Goal: Task Accomplishment & Management: Use online tool/utility

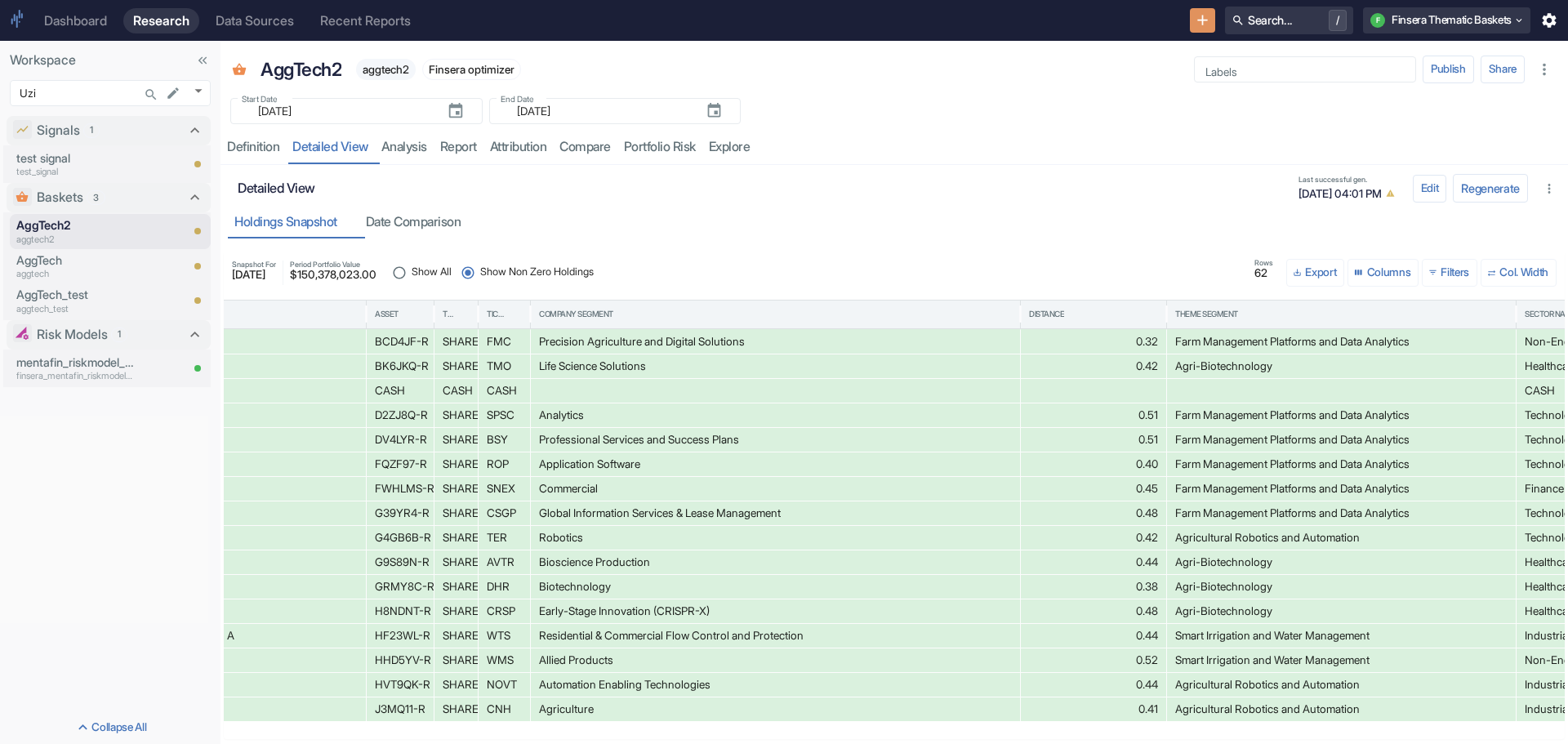
scroll to position [0, 604]
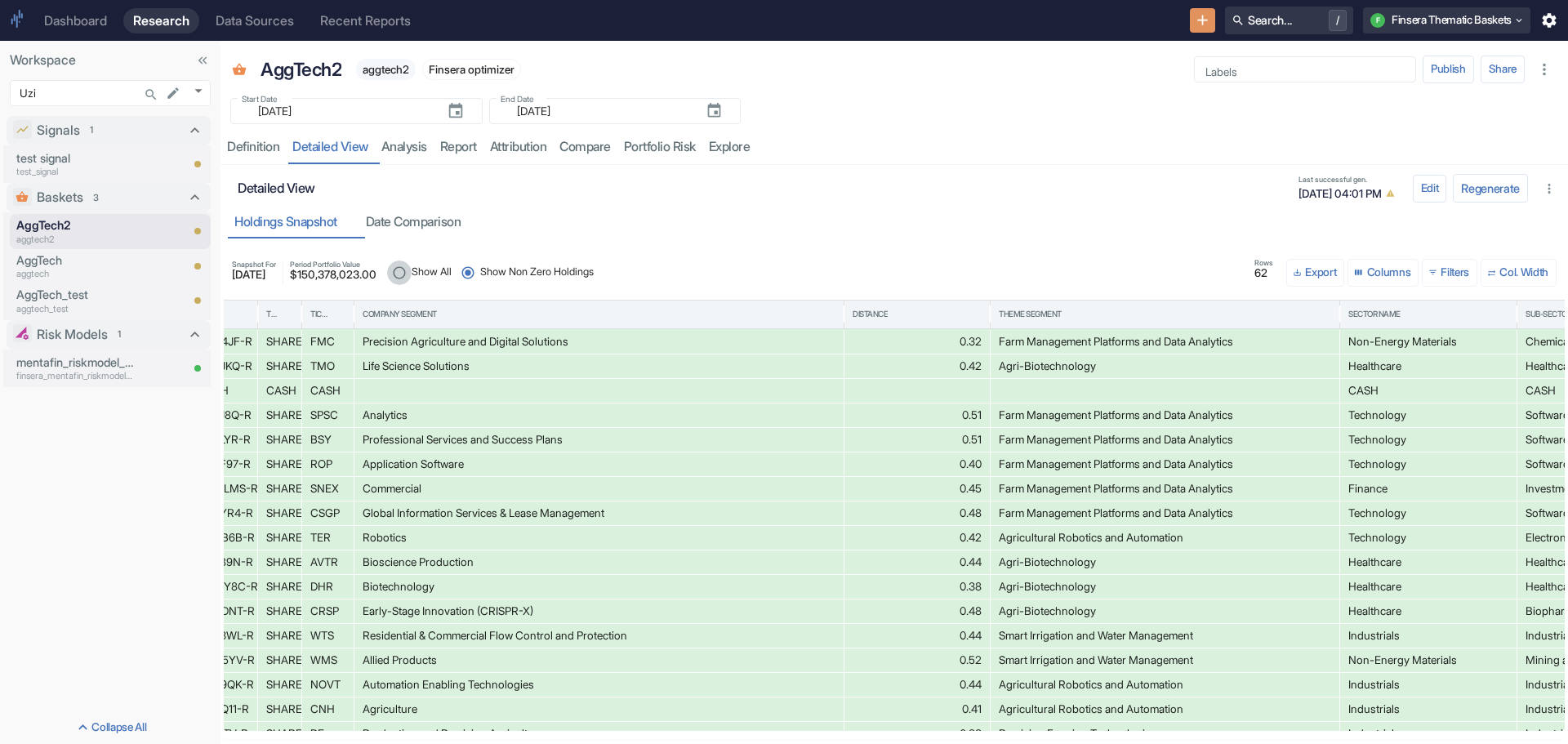
click at [412, 273] on input "Show All" at bounding box center [398, 272] width 24 height 24
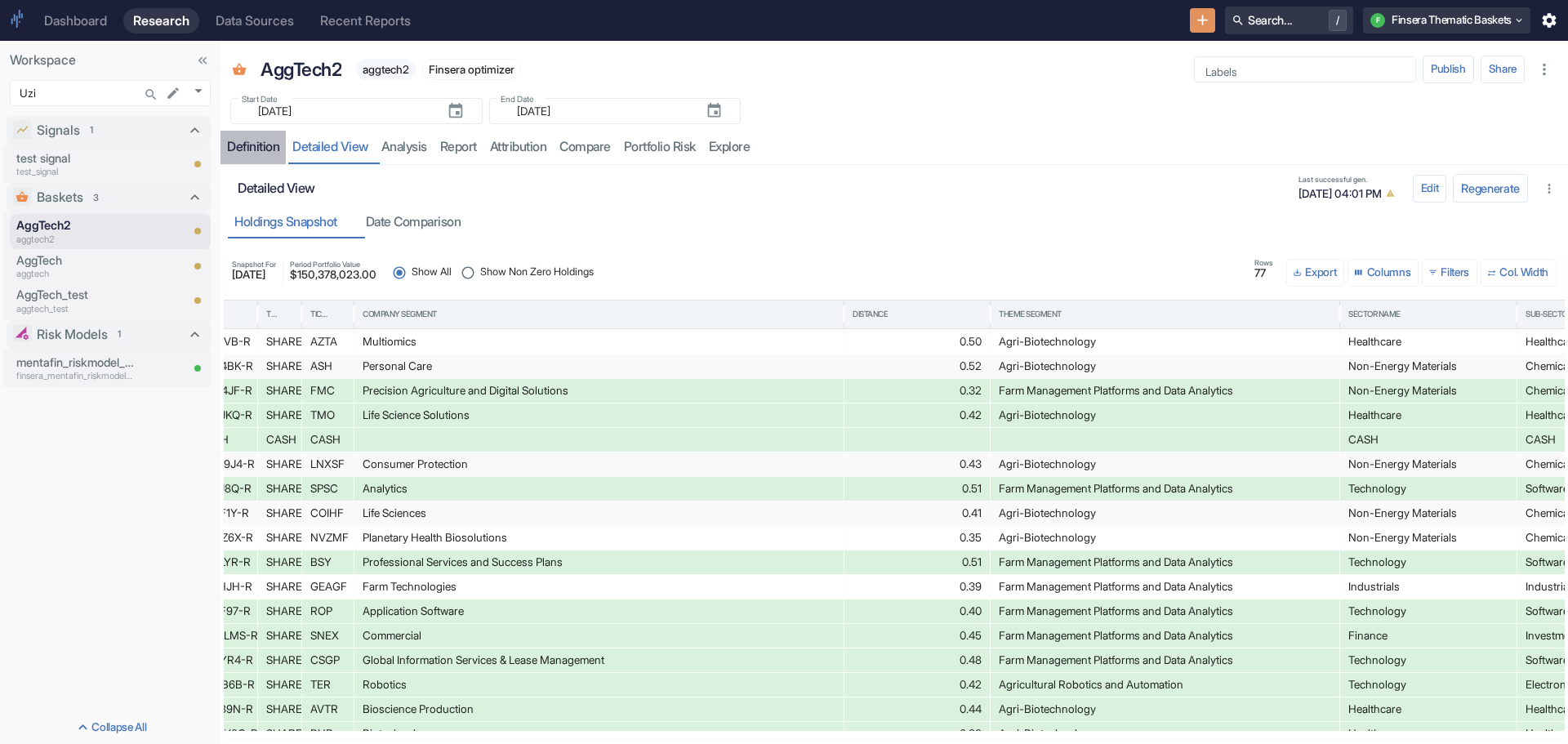
click at [262, 149] on div "Definition" at bounding box center [253, 147] width 53 height 17
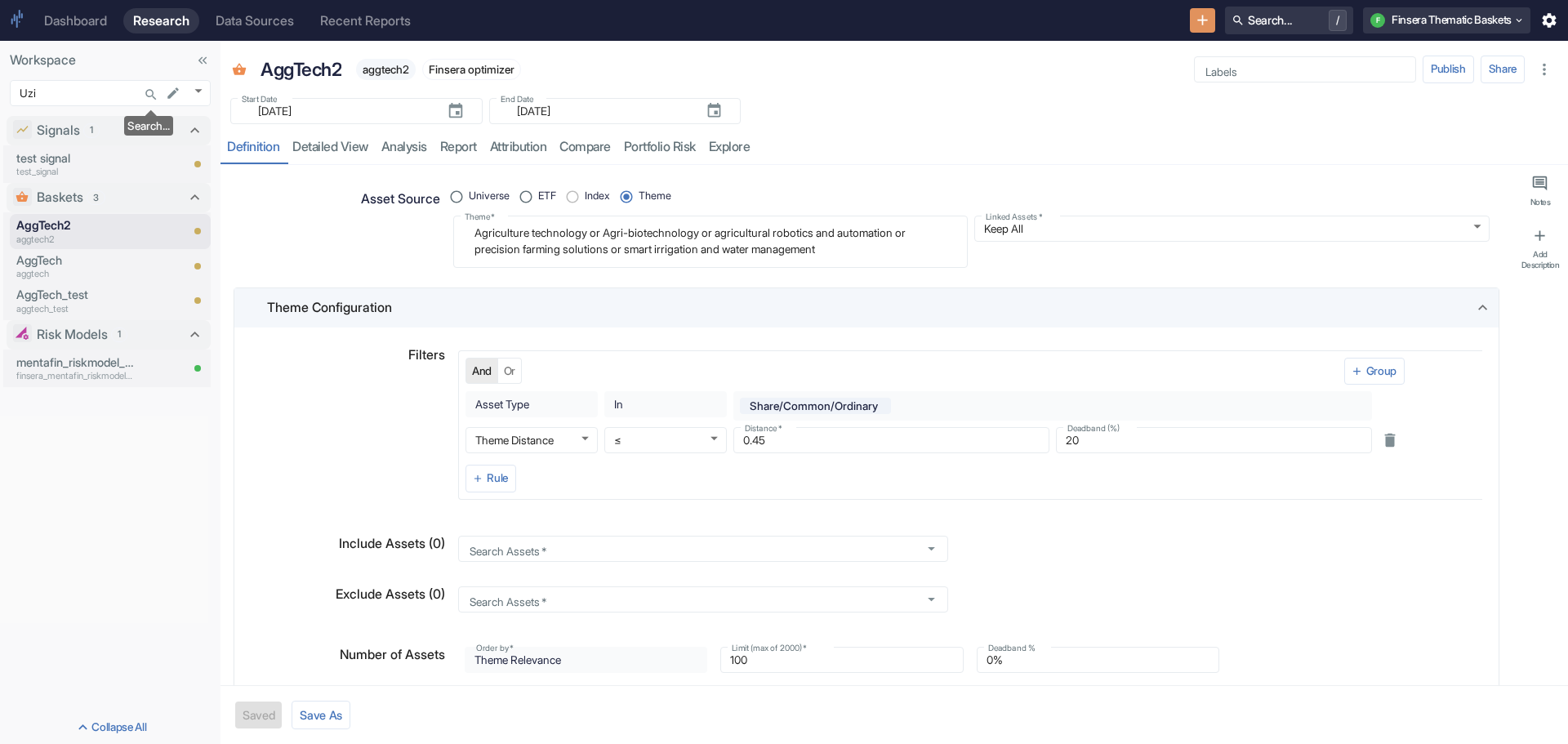
click at [144, 87] on icon "Search..." at bounding box center [151, 95] width 15 height 15
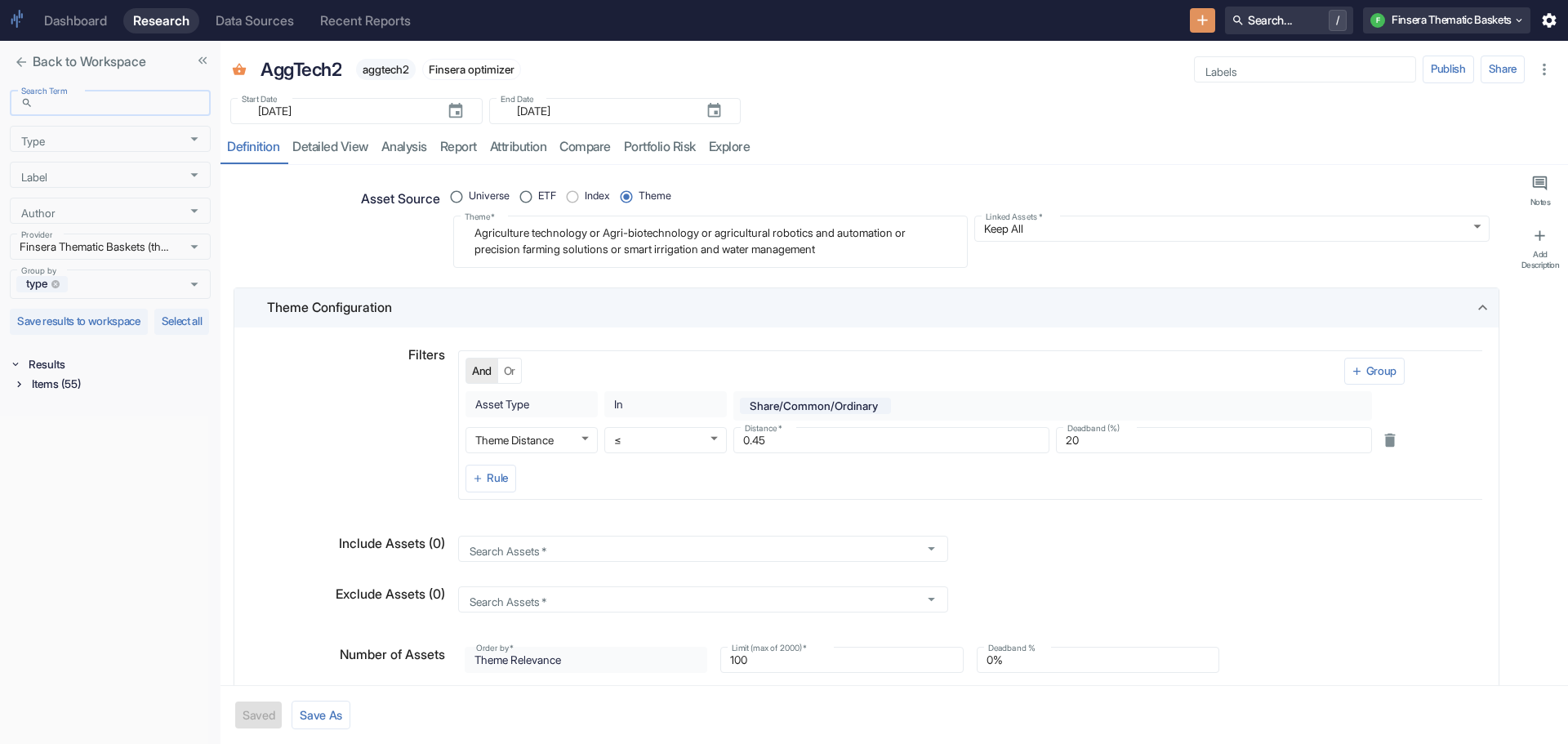
click at [60, 101] on input "Search Term" at bounding box center [125, 103] width 172 height 20
click at [197, 137] on icon "Open" at bounding box center [194, 139] width 18 height 18
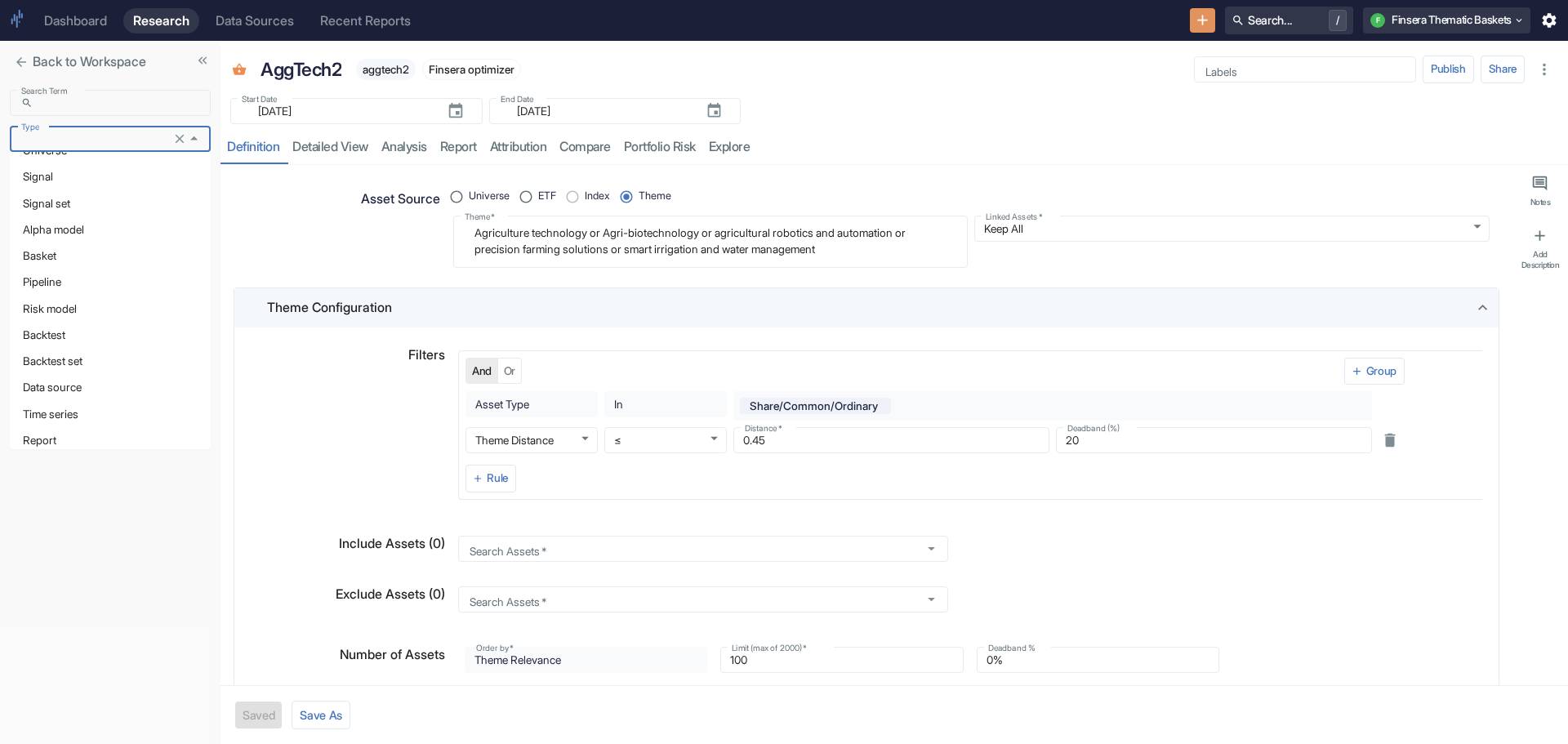
scroll to position [32, 0]
click at [75, 302] on li "Risk model" at bounding box center [110, 297] width 201 height 26
type input "Risk model"
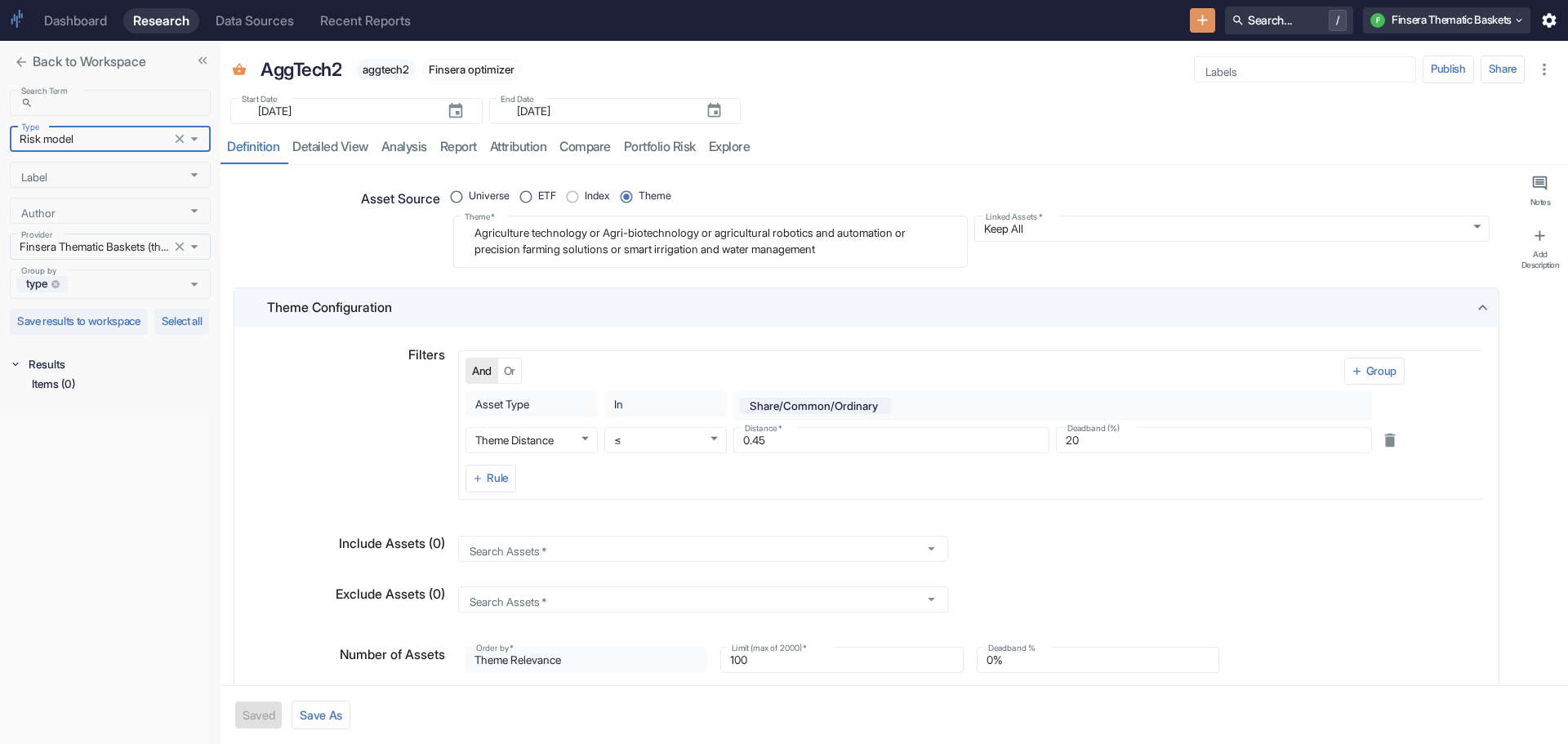
click at [189, 244] on icon "Open" at bounding box center [194, 247] width 18 height 18
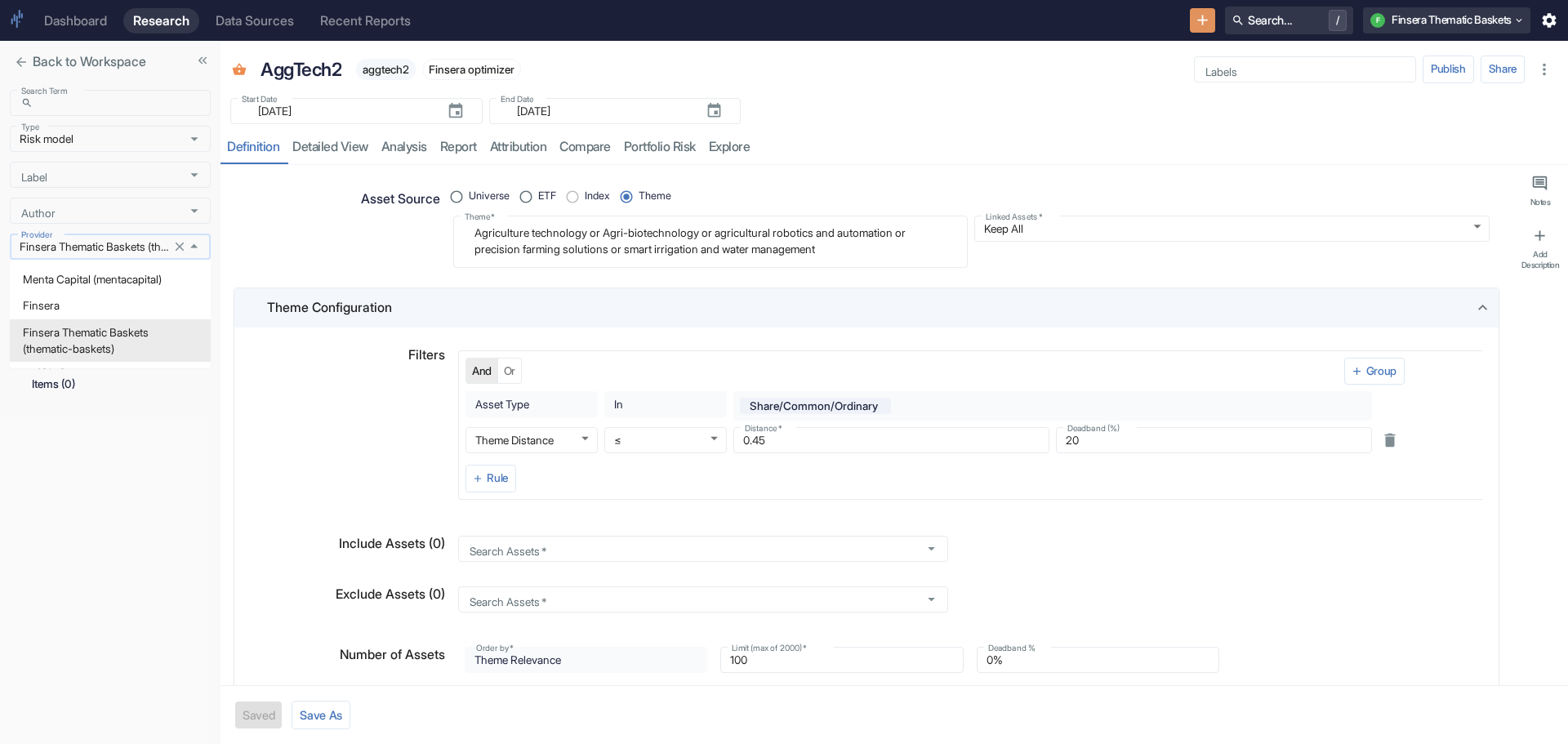
scroll to position [0, 83]
click at [169, 267] on li "Menta Capital (mentacapital)" at bounding box center [110, 278] width 201 height 26
type input "Menta Capital (mentacapital)"
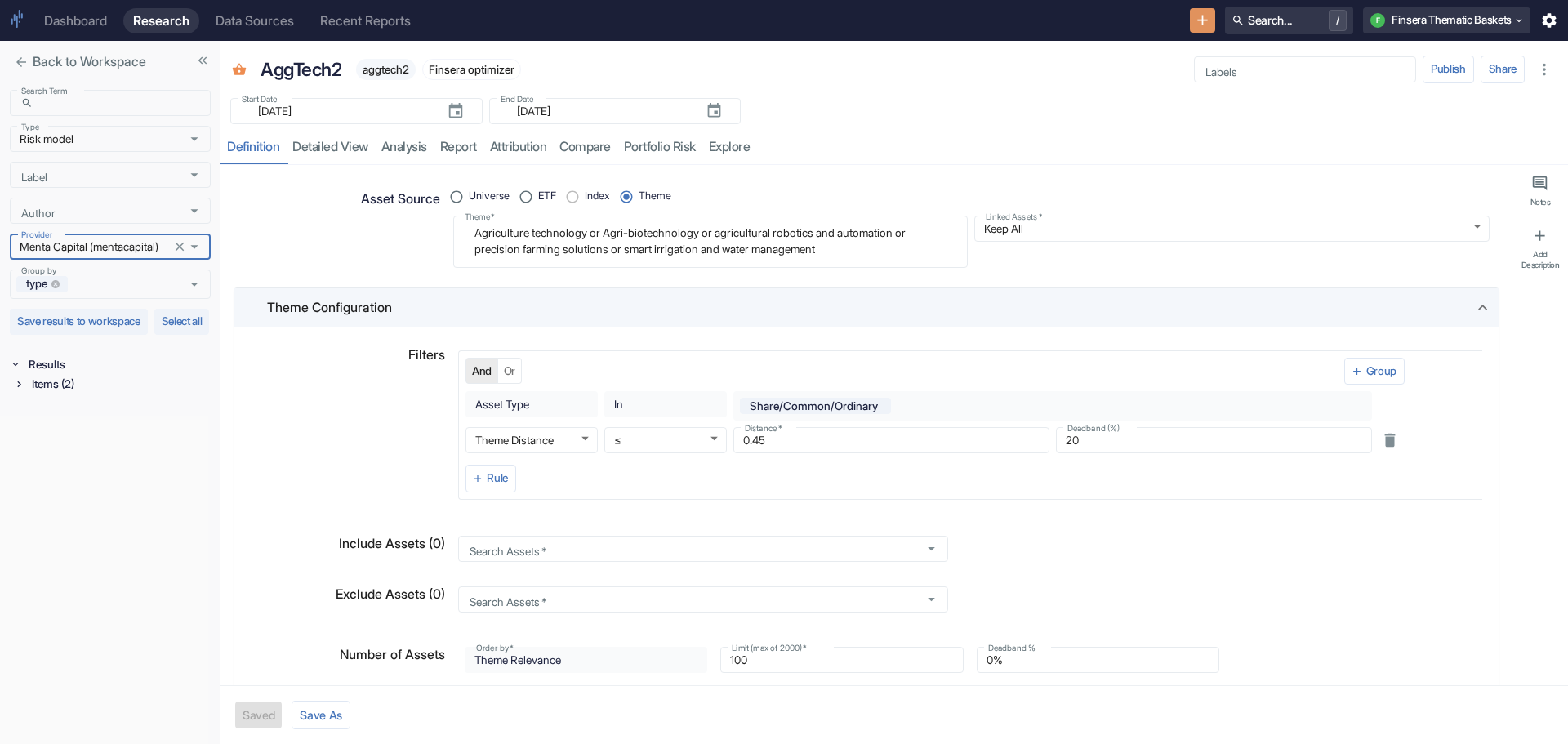
scroll to position [0, 0]
click at [19, 389] on icon at bounding box center [19, 384] width 12 height 12
click at [43, 414] on div "Risk Model (2)" at bounding box center [121, 404] width 179 height 20
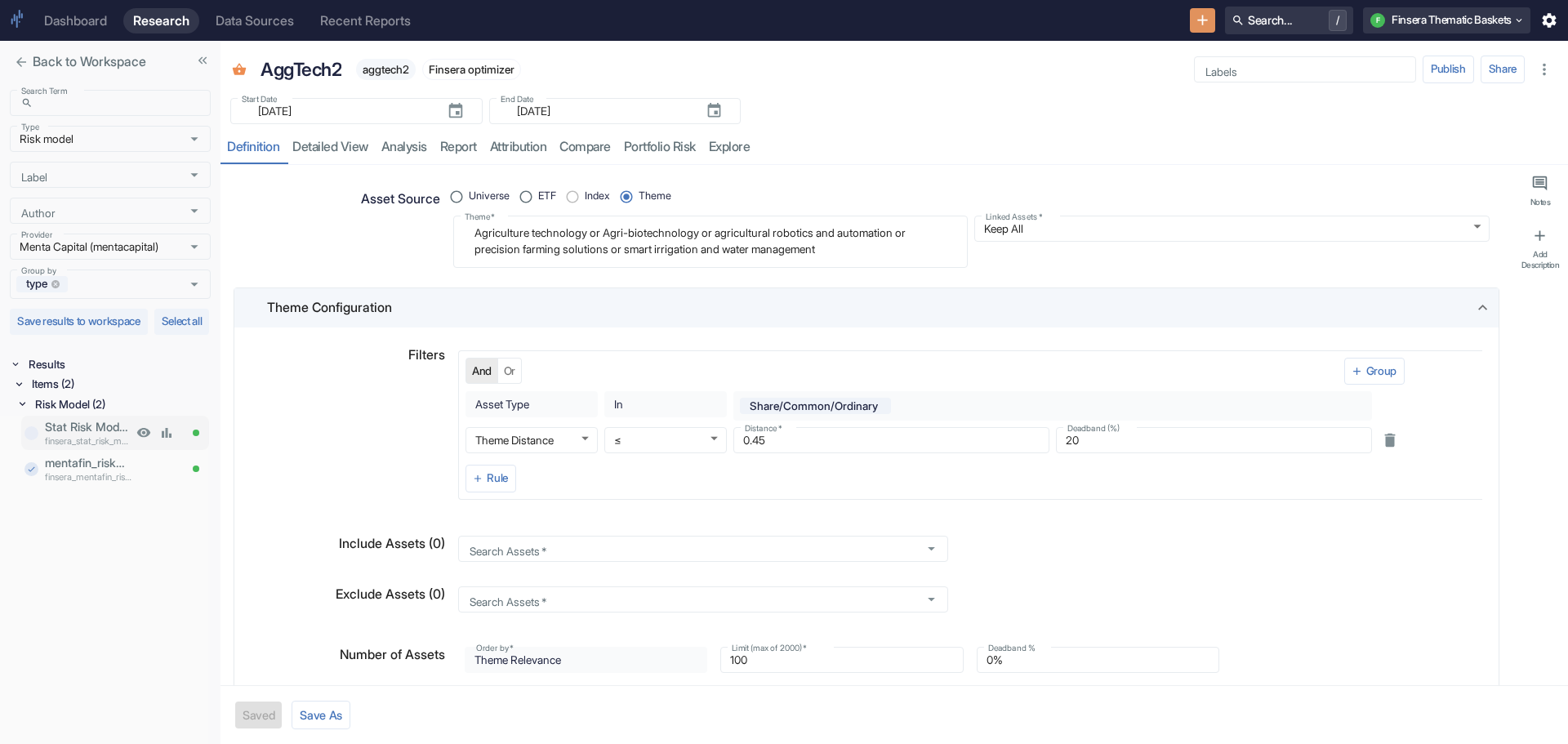
click at [68, 436] on p "Stat Risk Model US v2" at bounding box center [88, 427] width 88 height 18
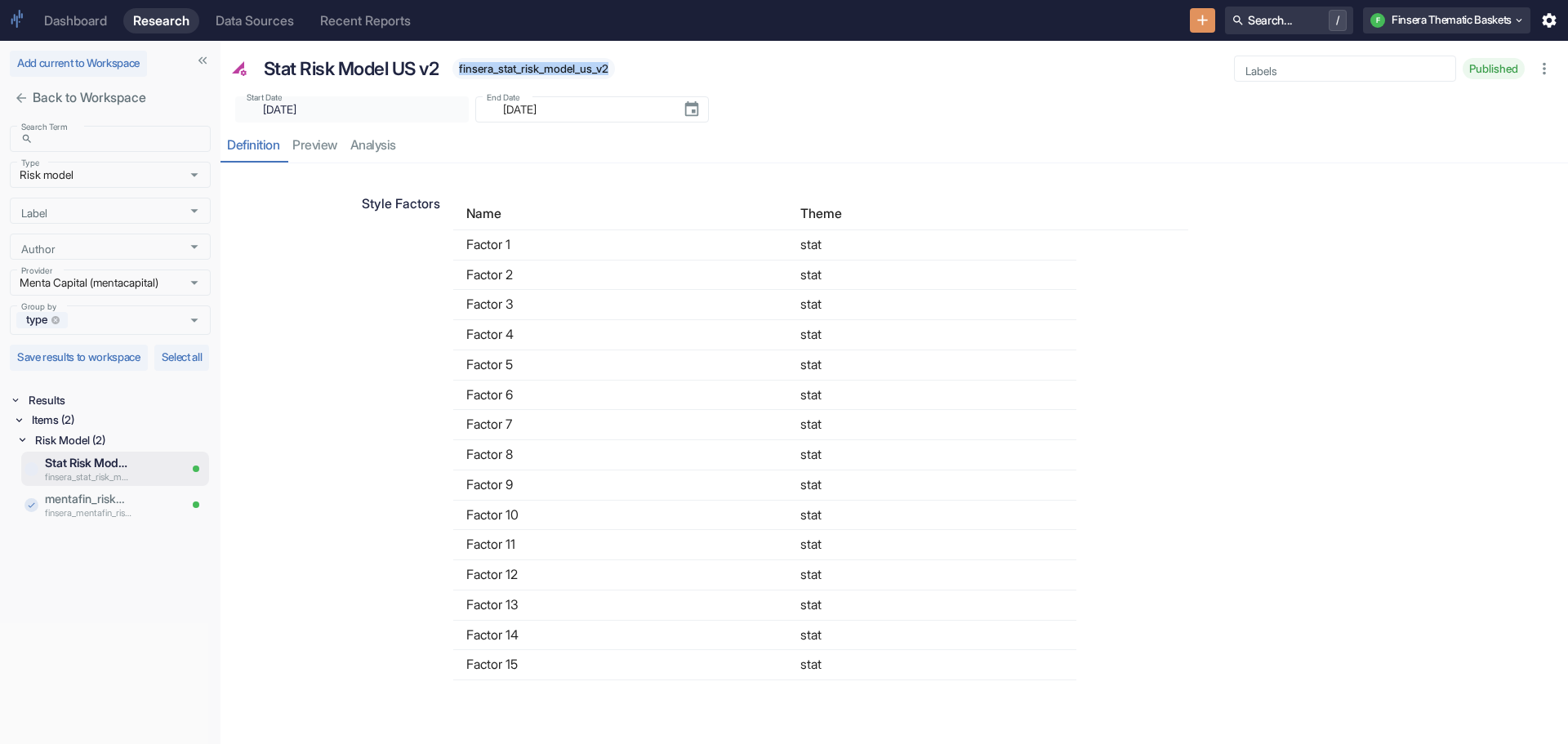
drag, startPoint x: 463, startPoint y: 68, endPoint x: 623, endPoint y: 72, distance: 160.0
click at [615, 72] on span "finsera_stat_risk_model_us_v2" at bounding box center [534, 68] width 163 height 13
copy span "finsera_stat_risk_model_us_v2"
click at [57, 54] on button "Add current to Workspace" at bounding box center [78, 63] width 138 height 26
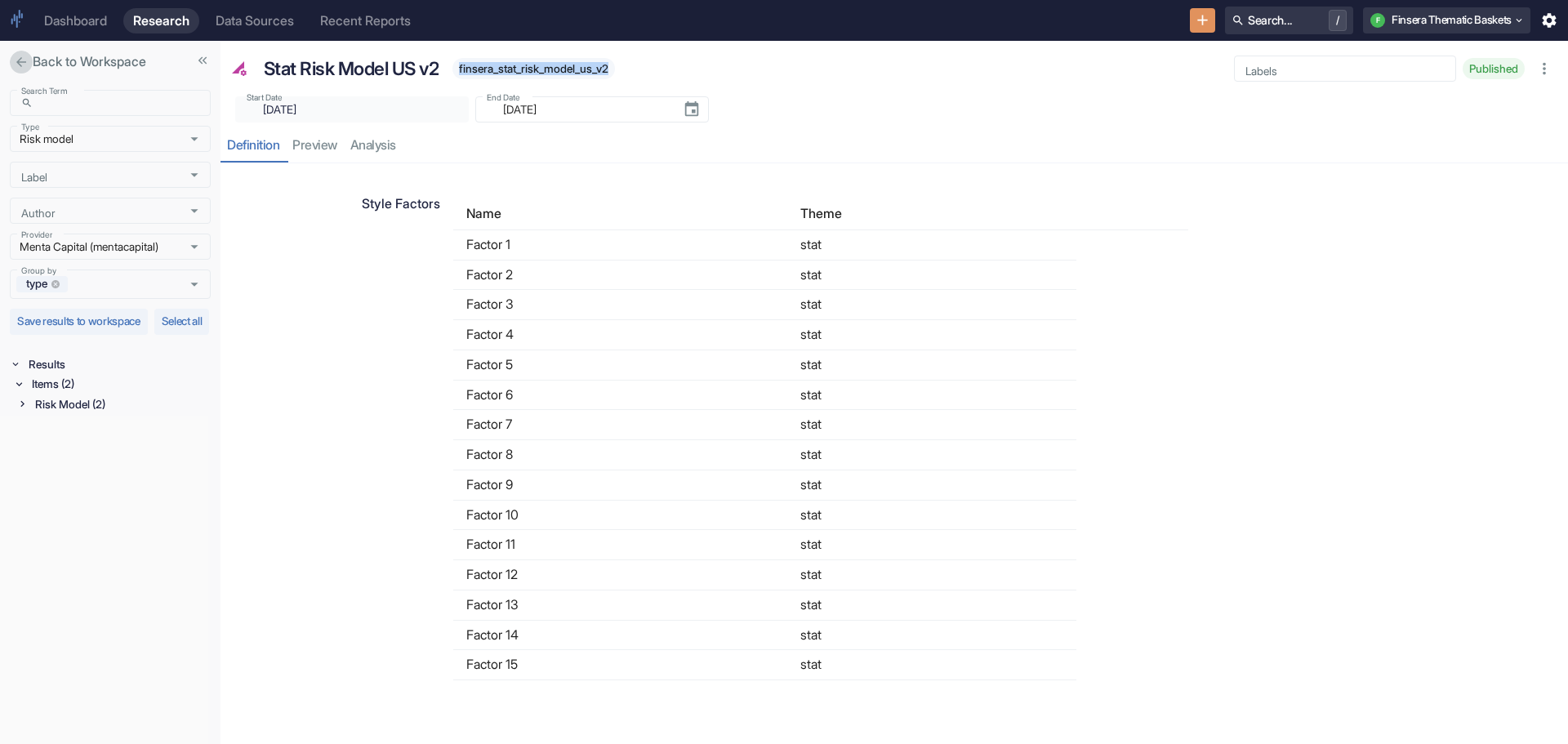
click at [13, 57] on button "close" at bounding box center [21, 62] width 23 height 22
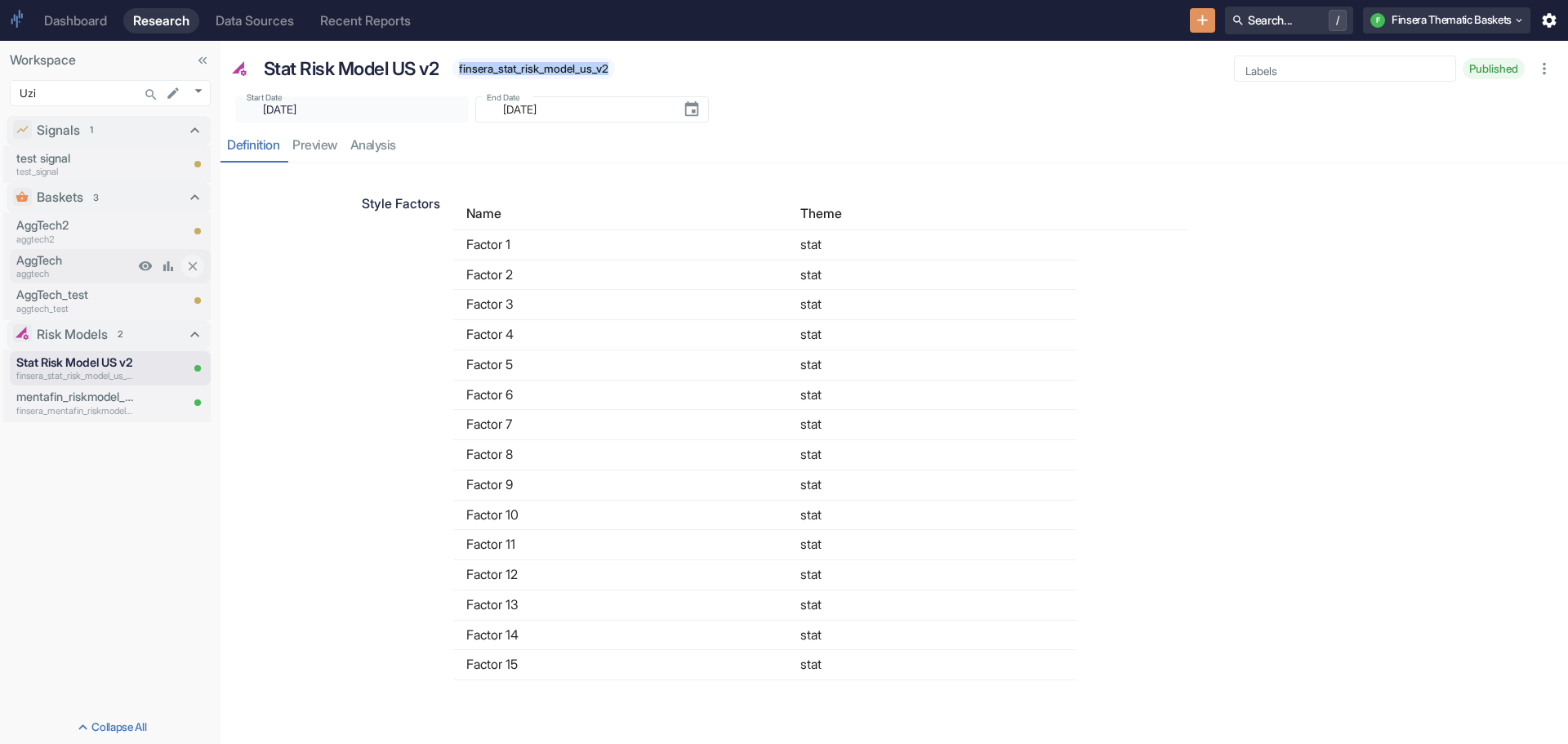
click at [73, 263] on p "AggTech" at bounding box center [75, 261] width 118 height 18
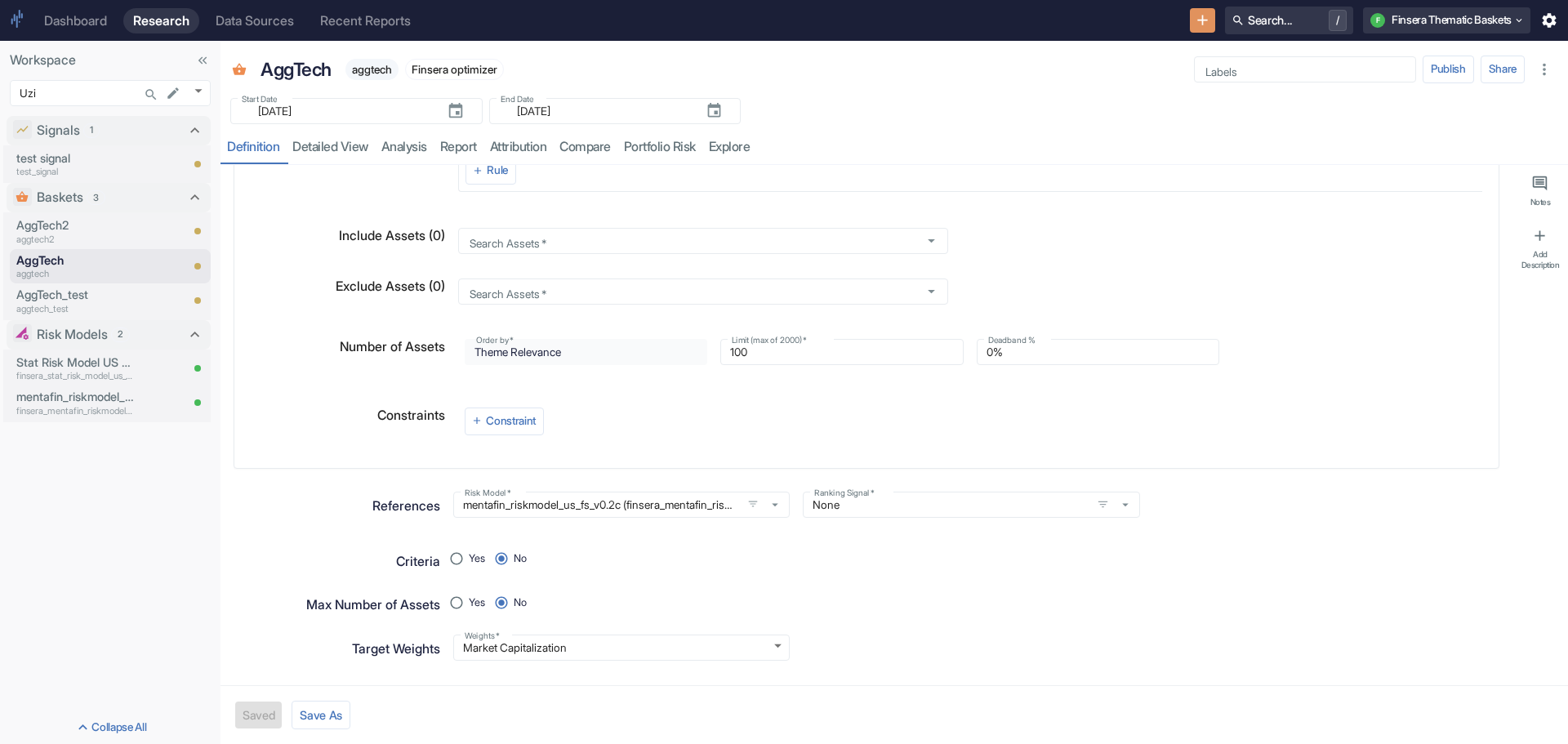
scroll to position [327, 0]
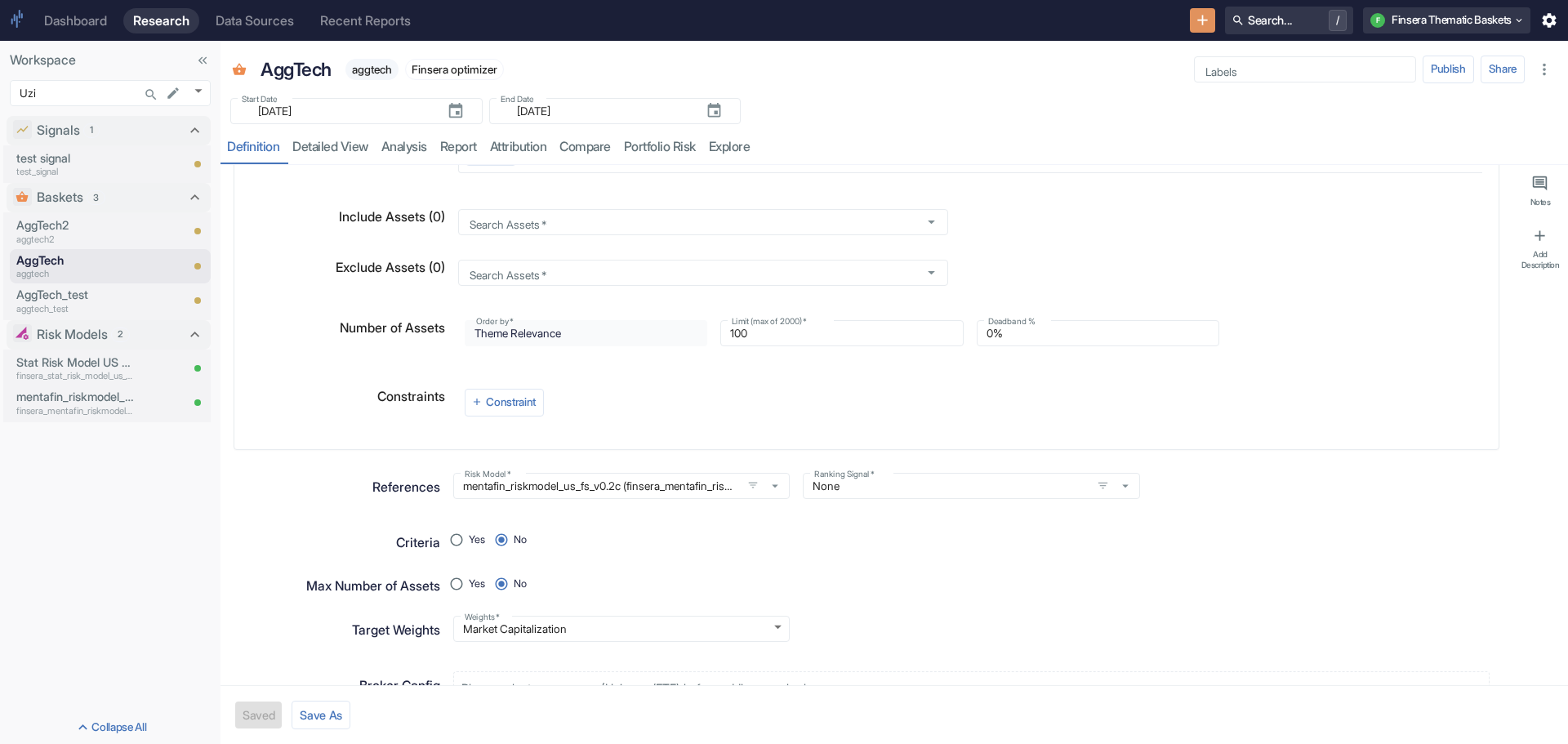
type textarea "x"
click at [769, 482] on icon "mentafin_riskmodel_us_fs_v0.2c (finsera_mentafin_riskmodel_us_fs_v0_2c)" at bounding box center [775, 486] width 15 height 15
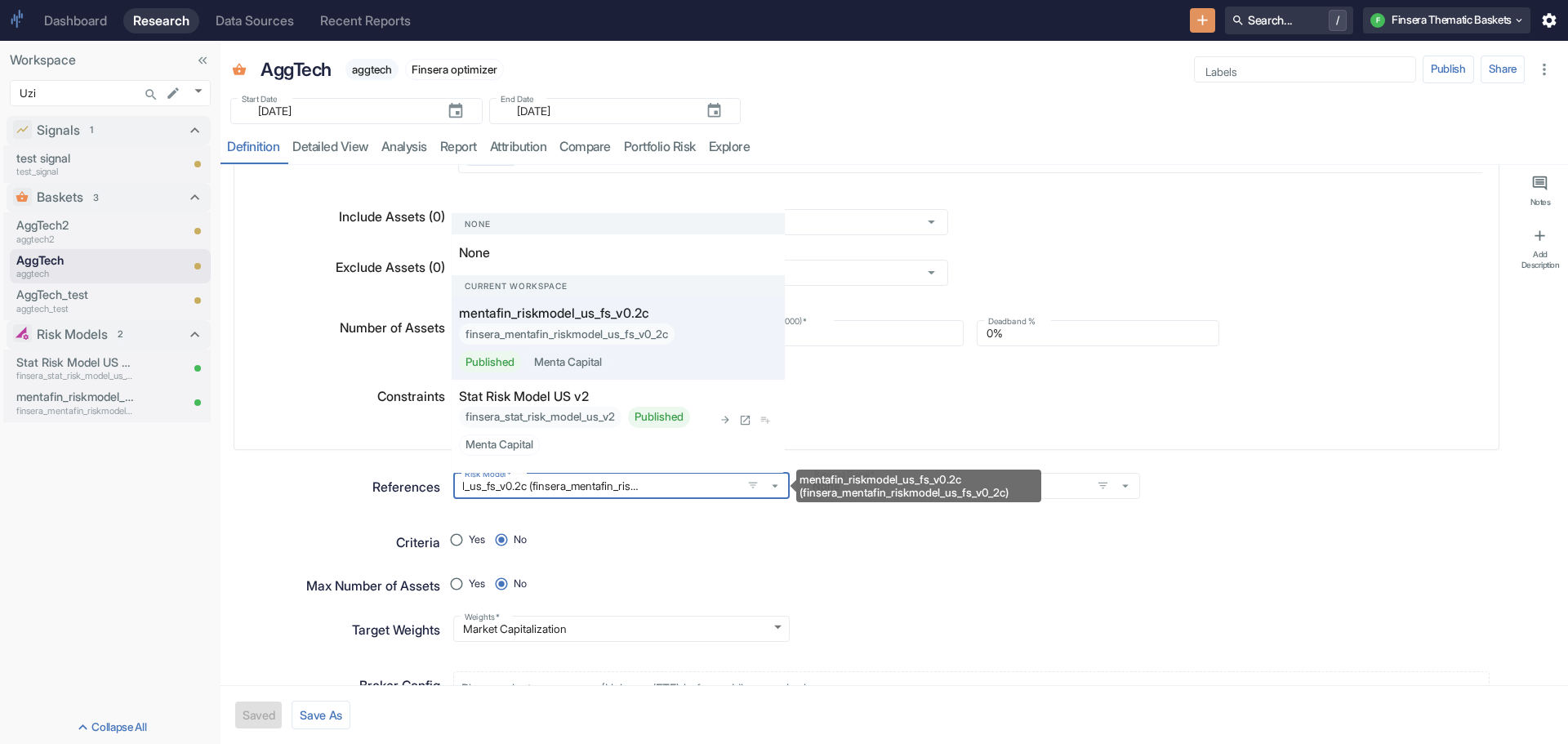
click at [554, 414] on div "finsera_stat_risk_model_us_v2 Published Menta Capital" at bounding box center [586, 431] width 253 height 49
radio input "true"
type input "Stat Risk Model US v2 (finsera_stat_risk_model_us_v2)"
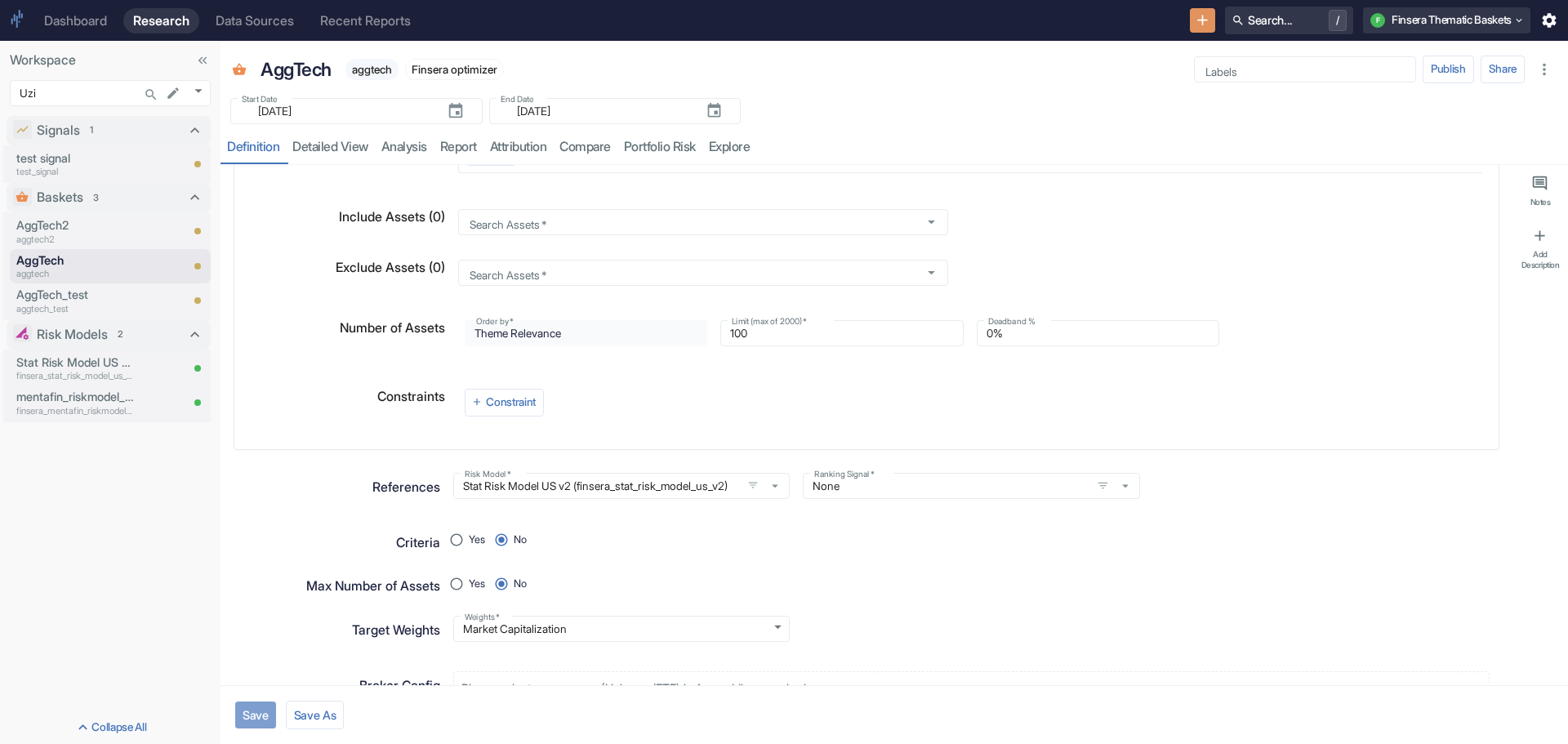
scroll to position [0, 0]
click at [257, 710] on button "Save" at bounding box center [255, 715] width 41 height 27
type textarea "x"
click at [338, 143] on link "detailed view" at bounding box center [330, 147] width 89 height 33
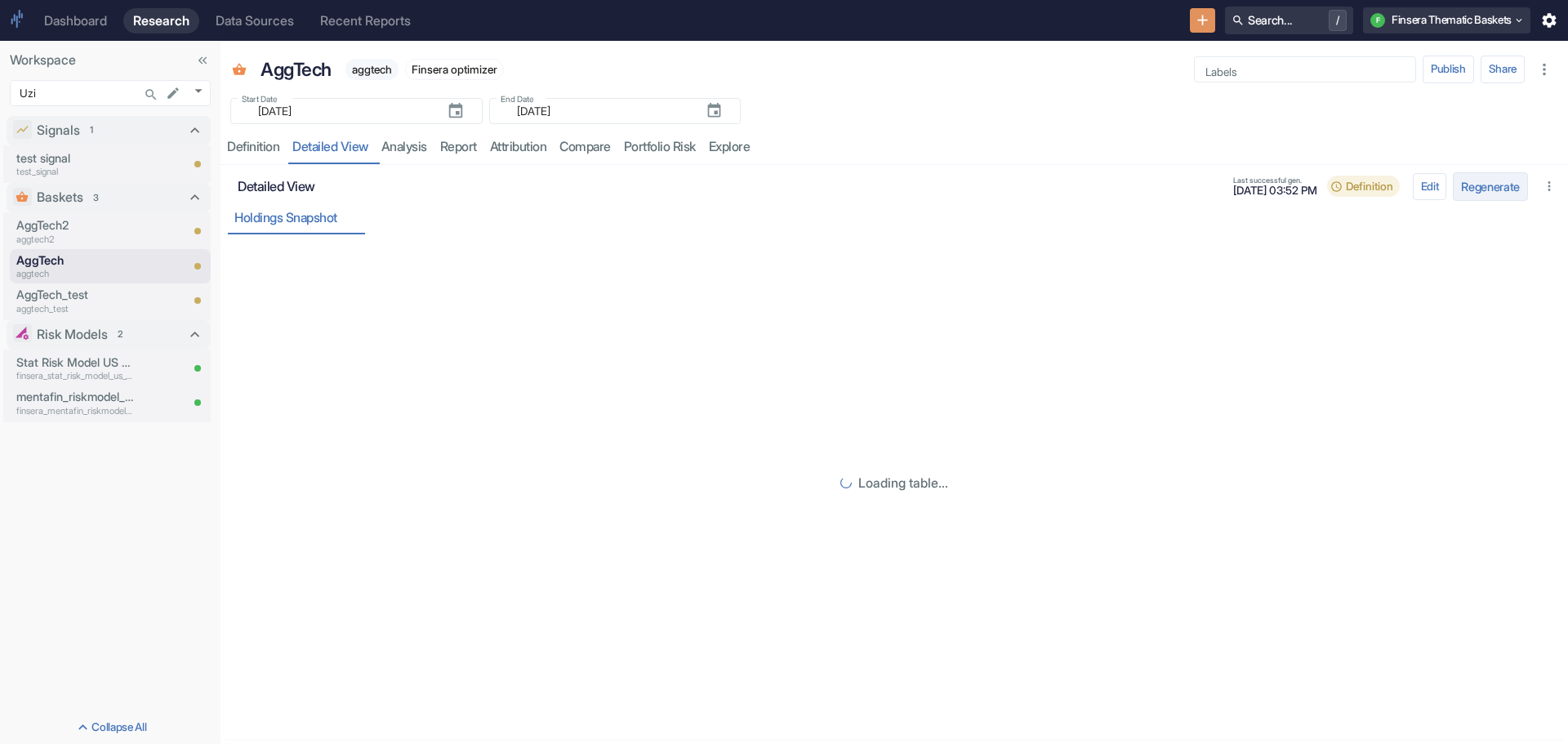
click at [1478, 184] on button "Regenerate" at bounding box center [1490, 187] width 75 height 28
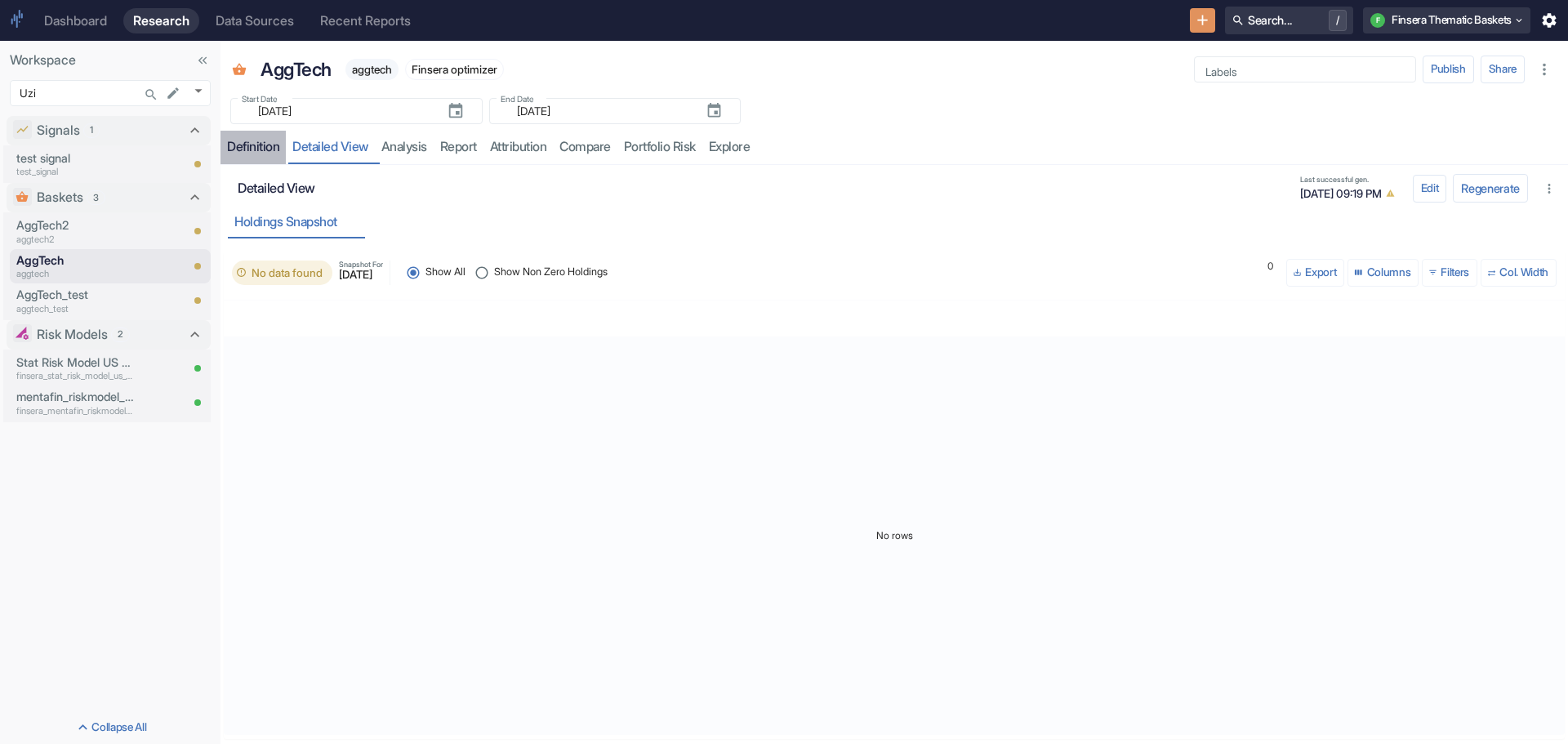
click at [235, 149] on div "Definition" at bounding box center [253, 147] width 53 height 17
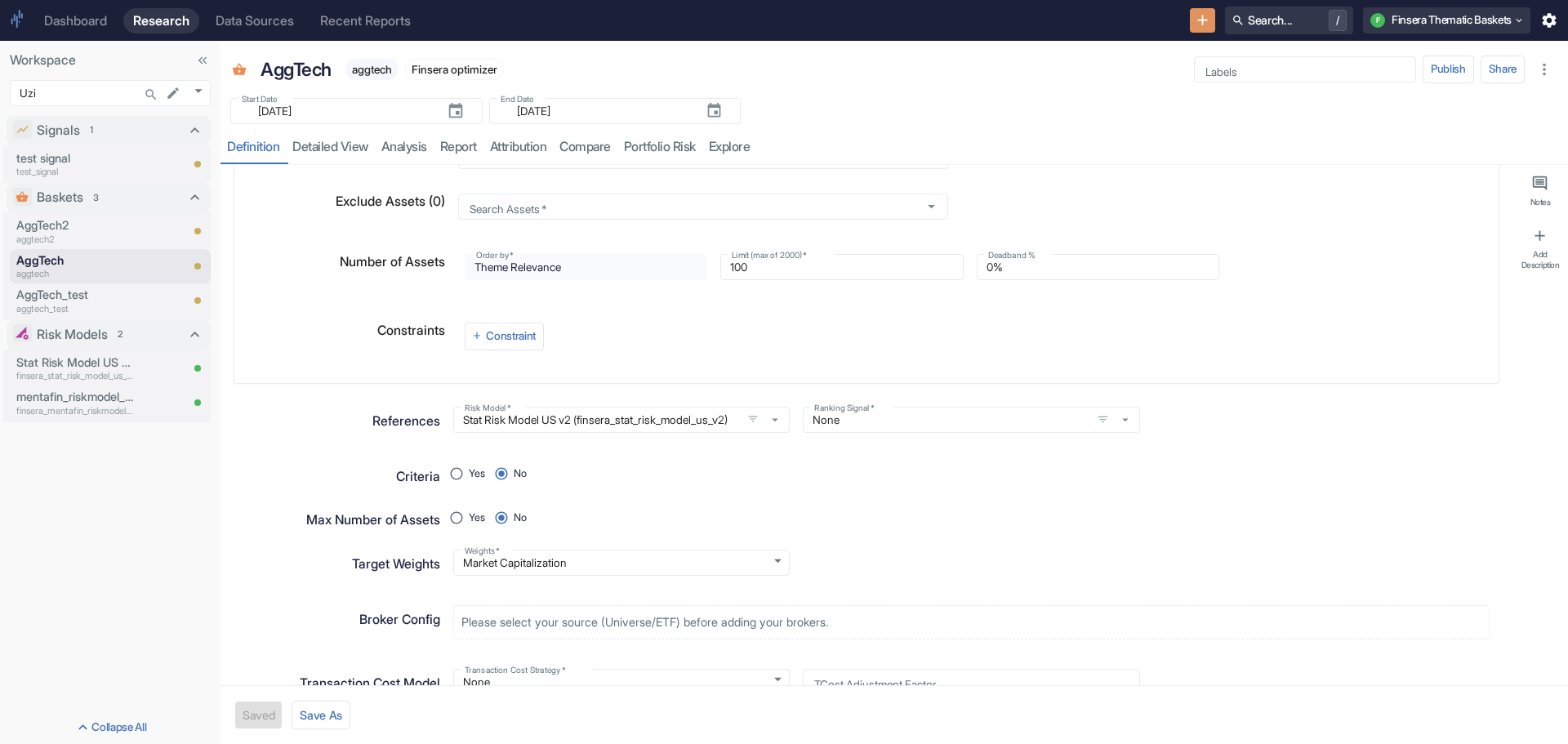
scroll to position [408, 0]
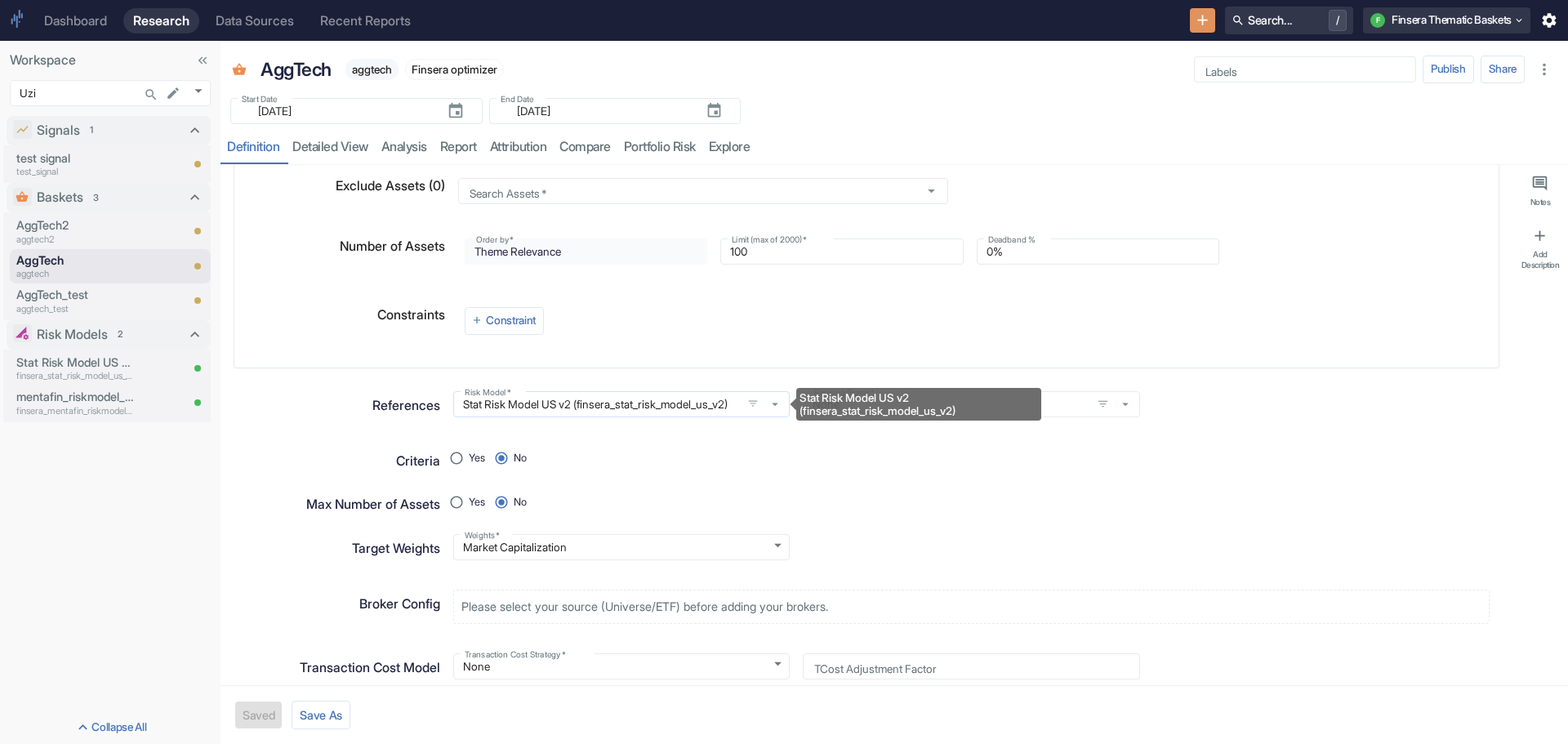
click at [764, 405] on button "Stat Risk Model US v2 (finsera_stat_risk_model_us_v2)" at bounding box center [774, 403] width 23 height 22
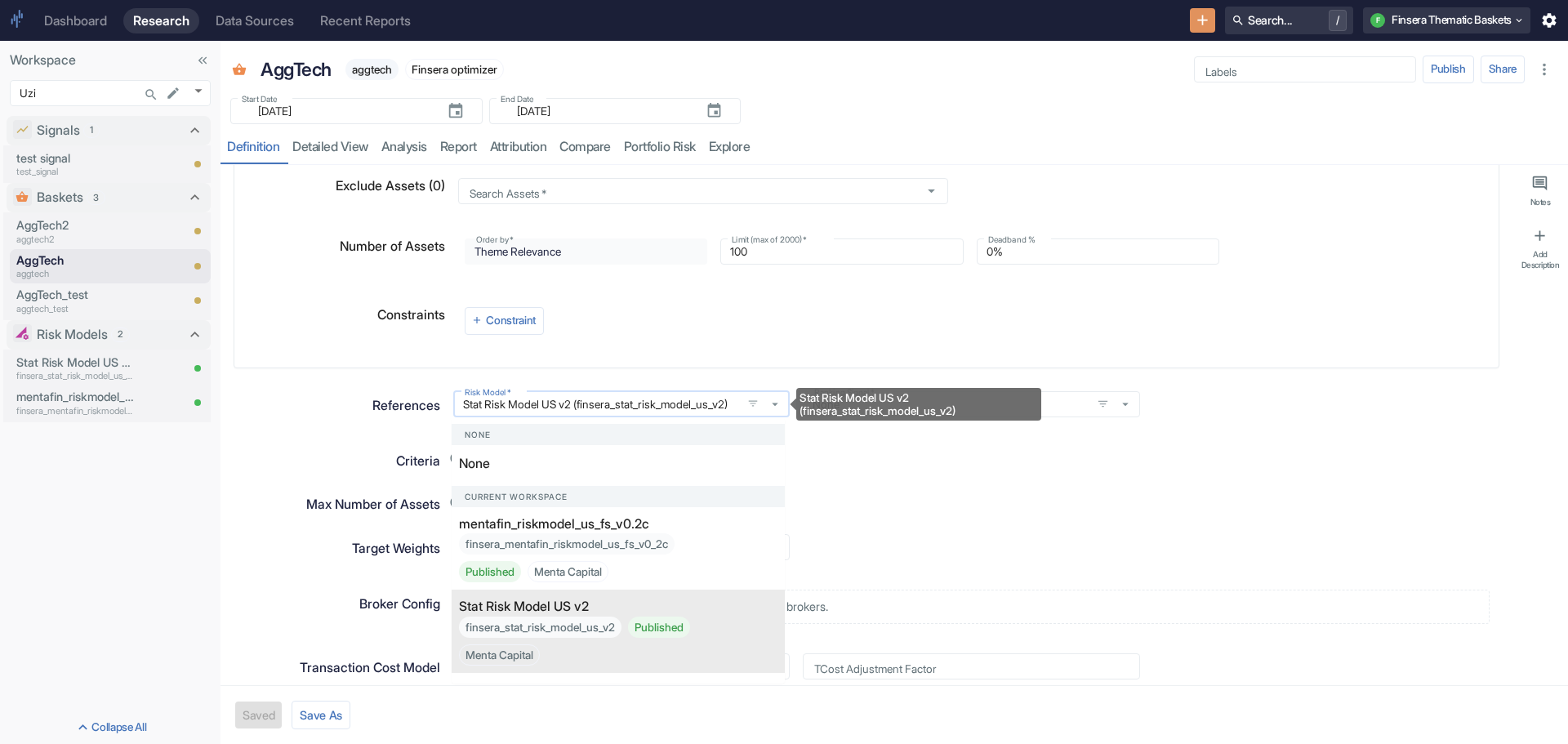
scroll to position [0, 16]
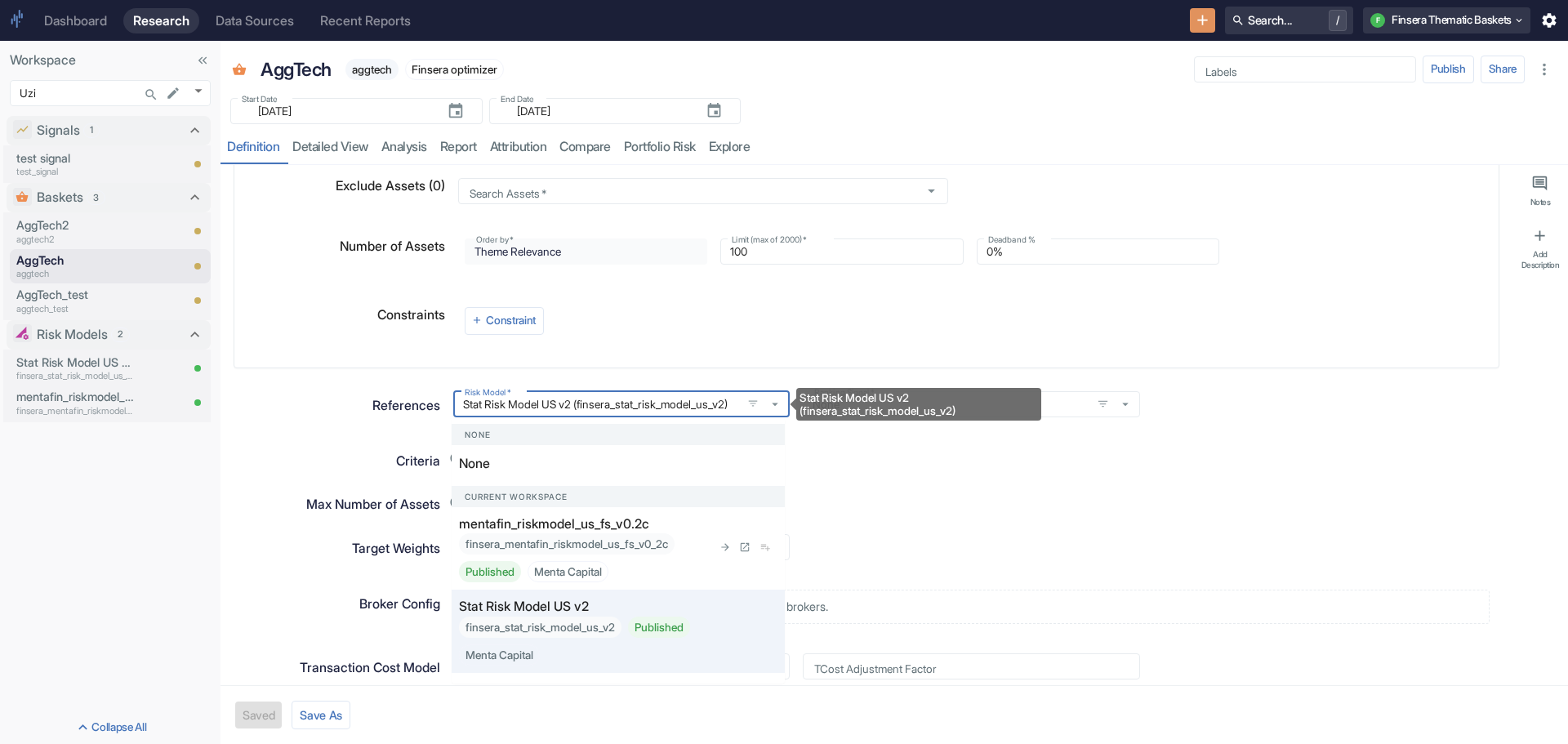
click at [674, 528] on div "mentafin_riskmodel_us_fs_v0.2c finsera_mentafin_riskmodel_us_fs_v0_2c Published…" at bounding box center [586, 548] width 253 height 68
radio input "true"
type input "mentafin_riskmodel_us_fs_v0.2c (finsera_mentafin_riskmodel_us_fs_v0_2c)"
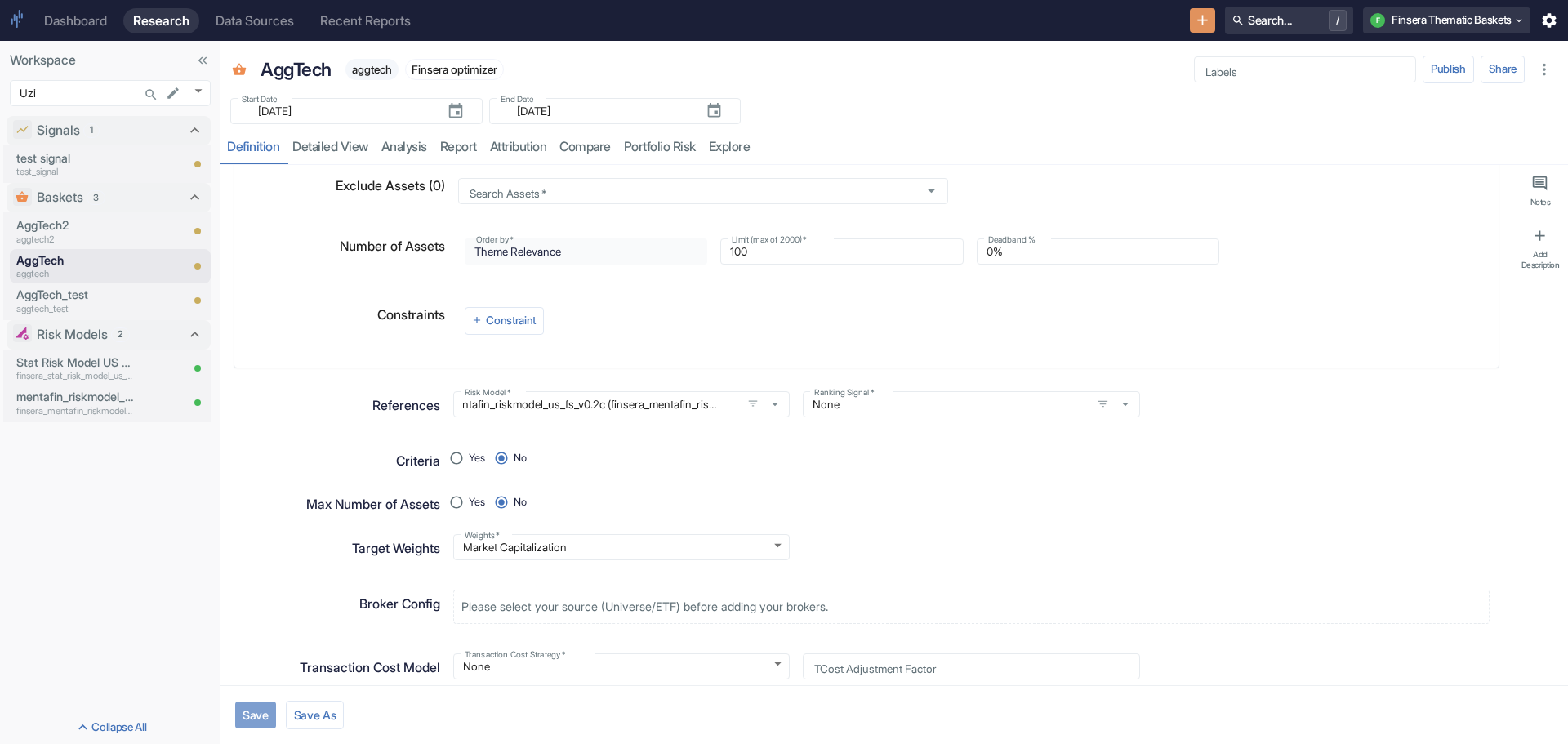
scroll to position [0, 0]
click at [258, 711] on button "Save" at bounding box center [255, 715] width 41 height 27
type textarea "x"
click at [332, 146] on link "detailed view" at bounding box center [330, 147] width 89 height 33
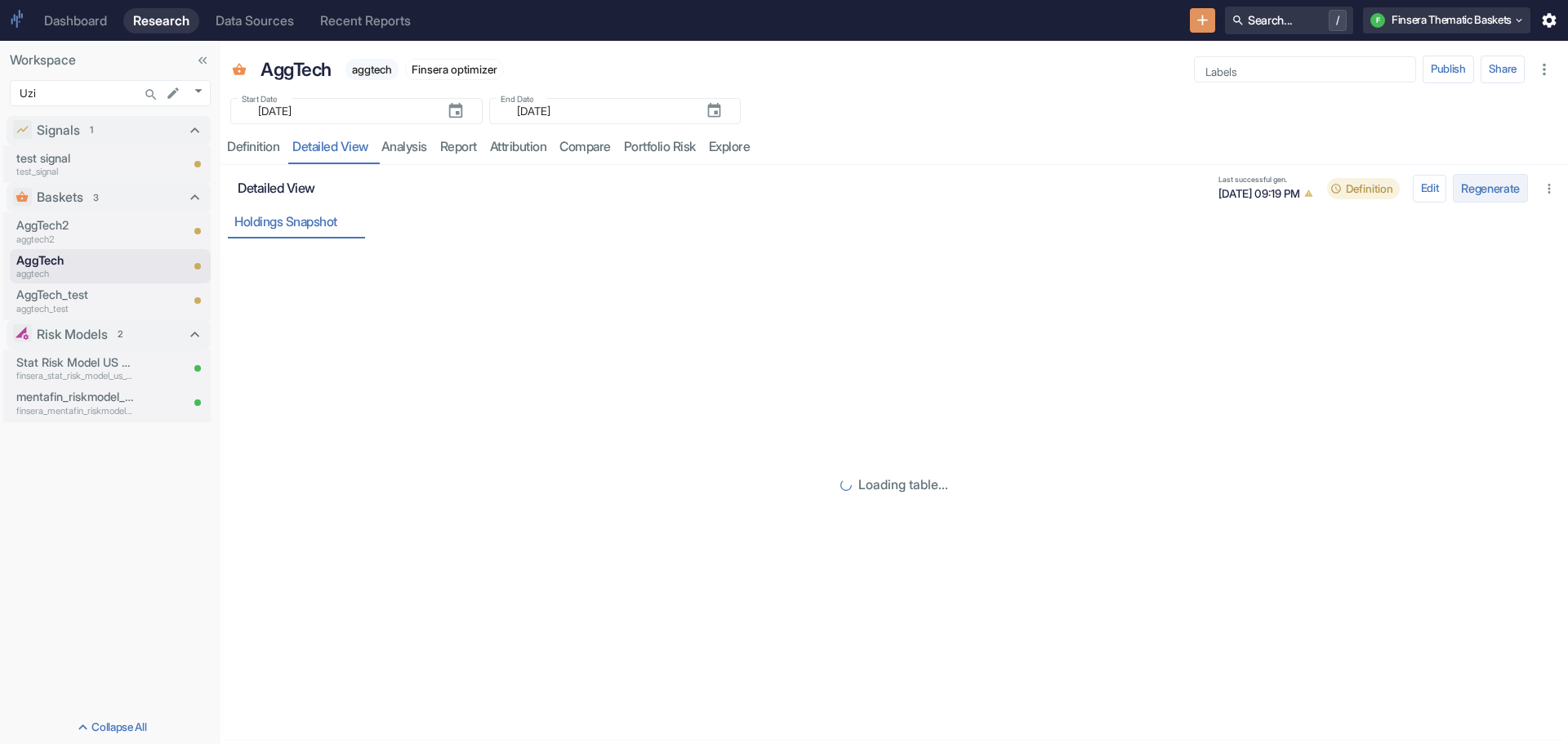
click at [1474, 182] on button "Regenerate" at bounding box center [1490, 188] width 75 height 28
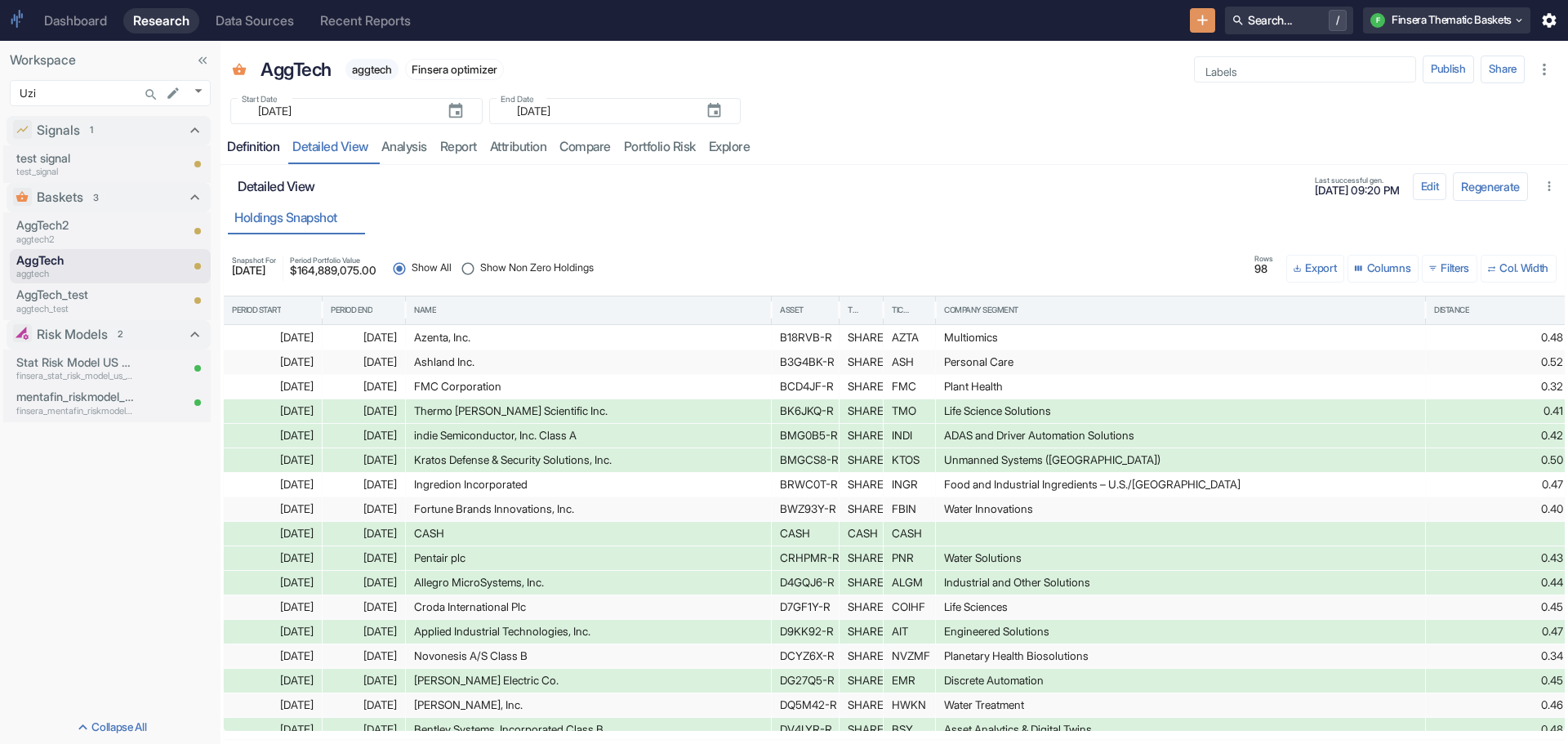
click at [255, 149] on div "Definition" at bounding box center [253, 147] width 53 height 17
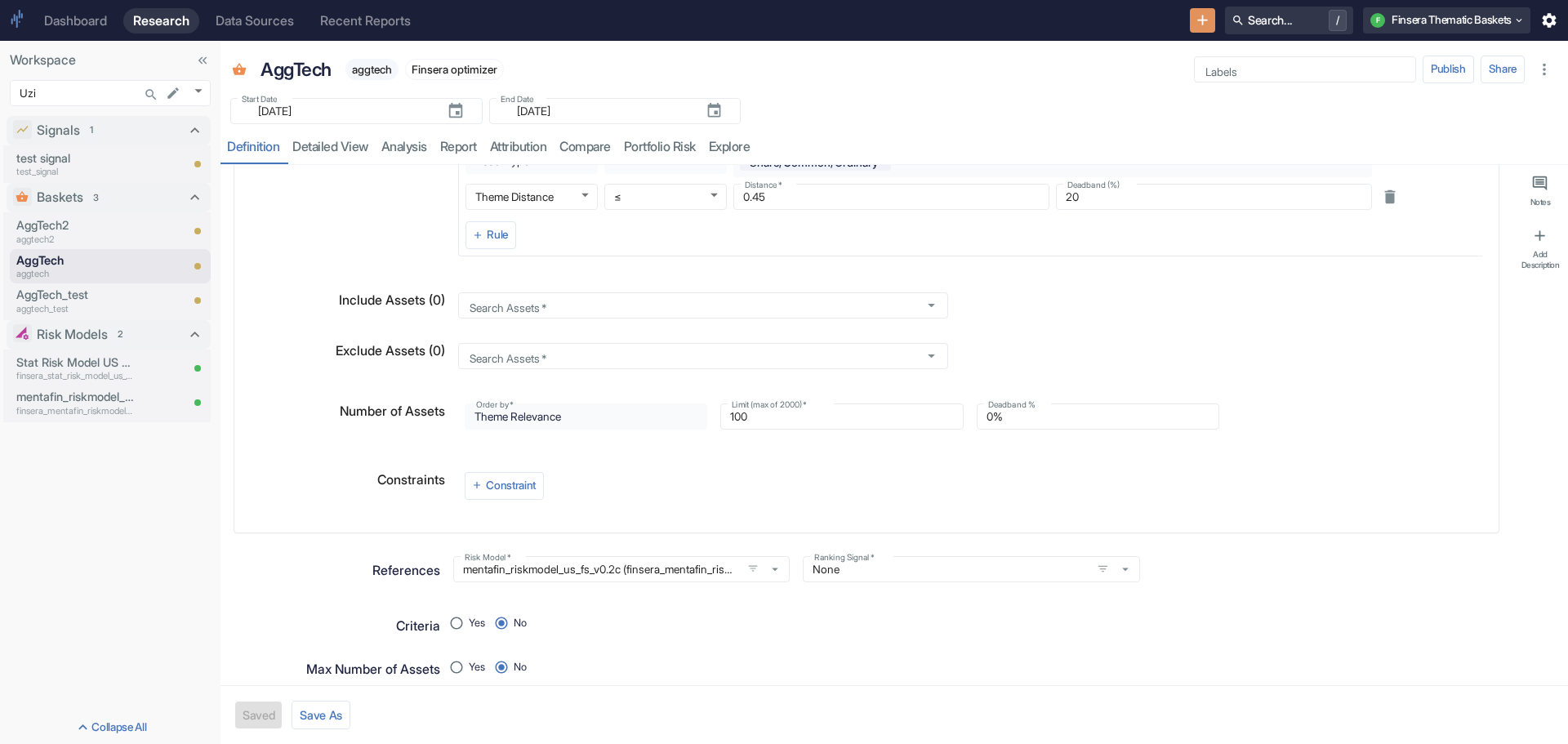
scroll to position [245, 0]
click at [774, 566] on icon "mentafin_riskmodel_us_fs_v0.2c (finsera_mentafin_riskmodel_us_fs_v0_2c)" at bounding box center [775, 567] width 15 height 15
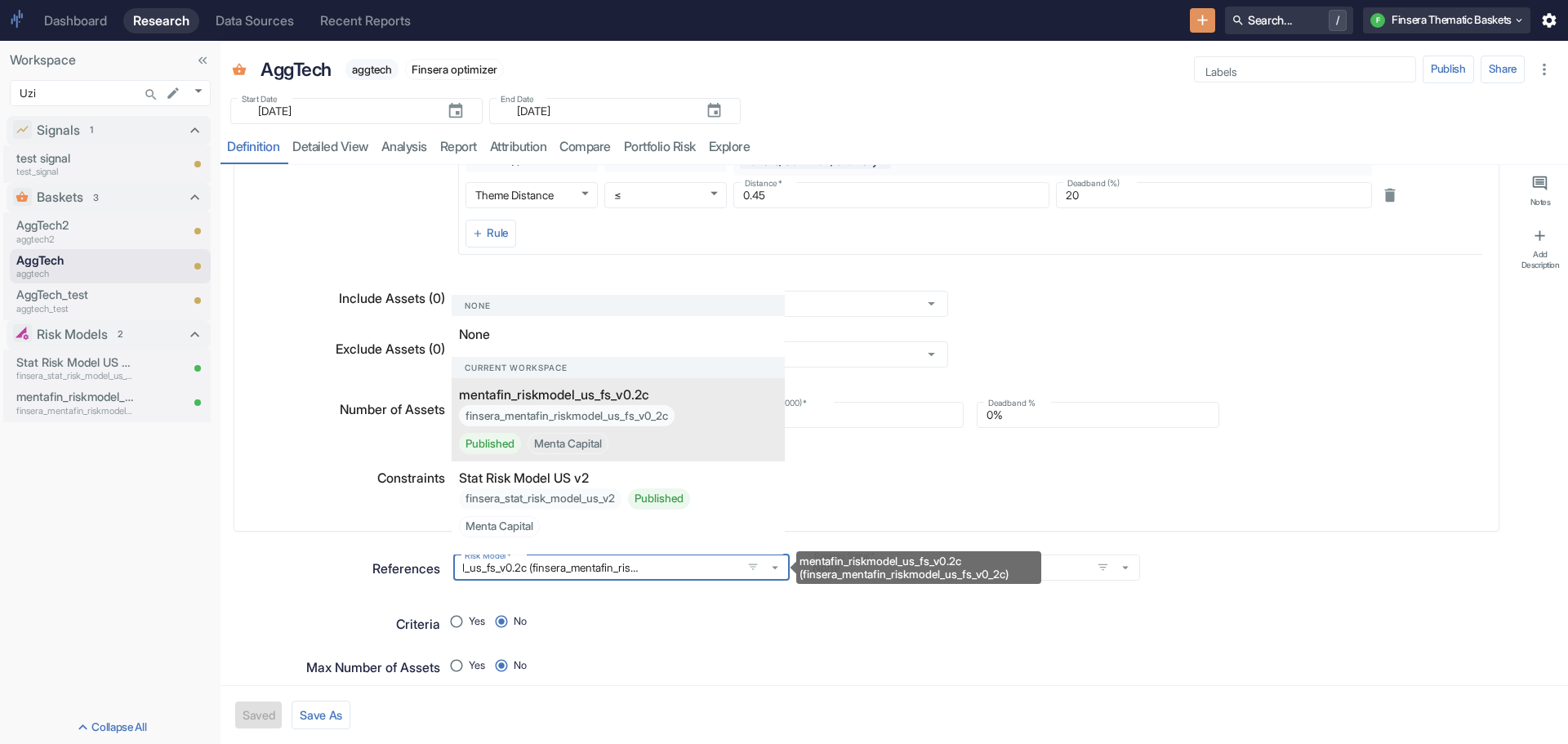
type textarea "x"
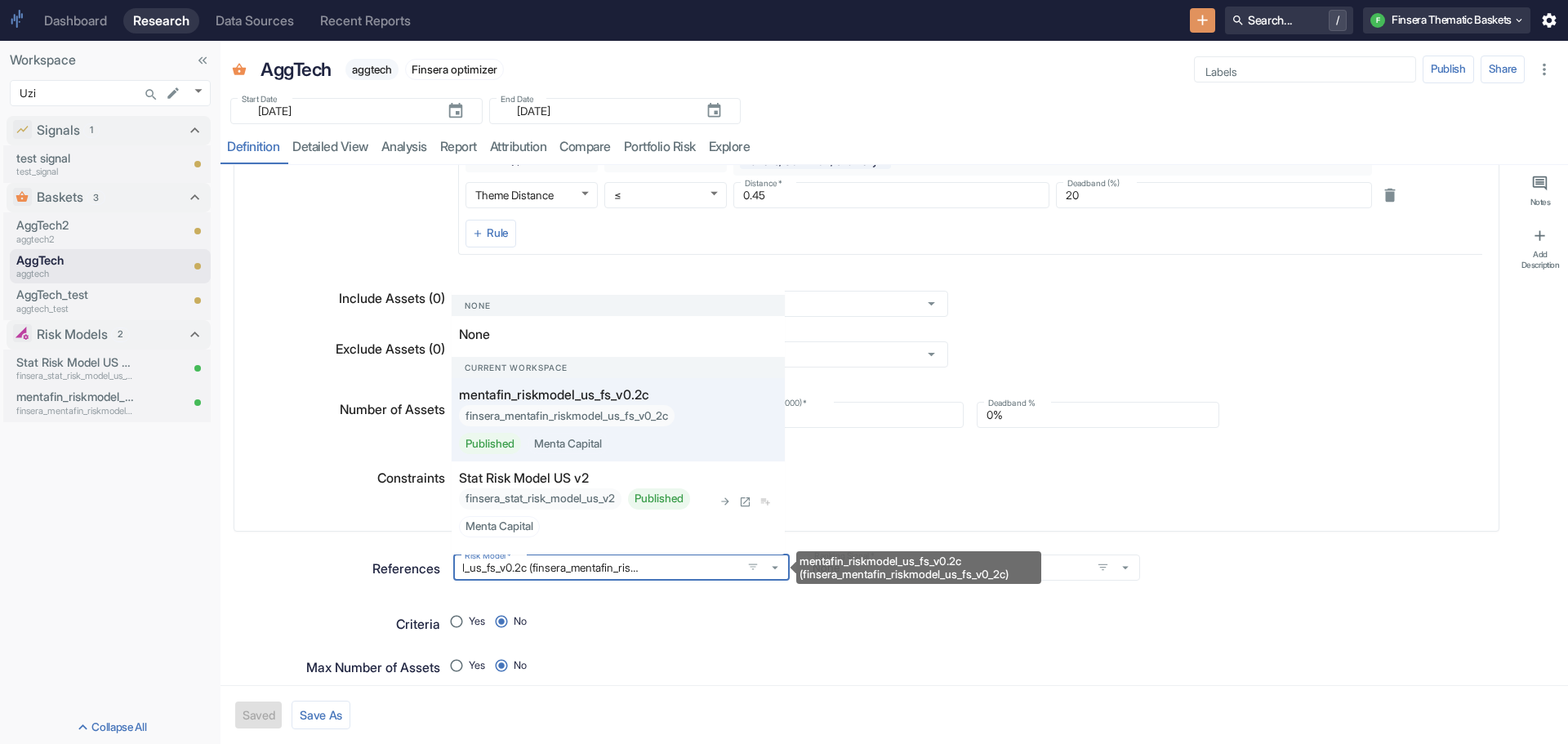
click at [574, 502] on div "finsera_stat_risk_model_us_v2 Published Menta Capital" at bounding box center [586, 512] width 253 height 49
radio input "true"
type input "Stat Risk Model US v2 (finsera_stat_risk_model_us_v2)"
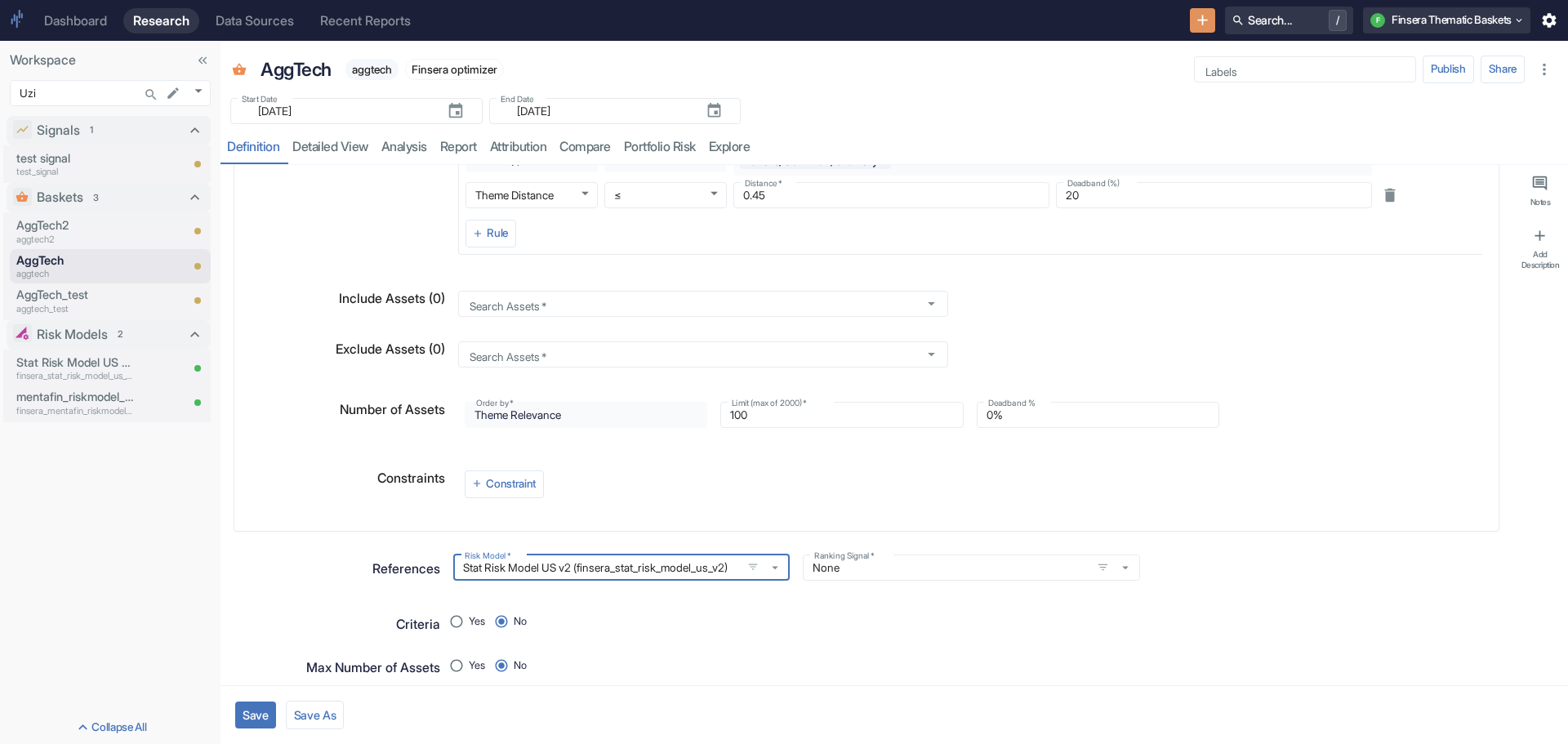
scroll to position [0, 0]
click at [260, 707] on button "Save" at bounding box center [255, 715] width 41 height 27
type textarea "x"
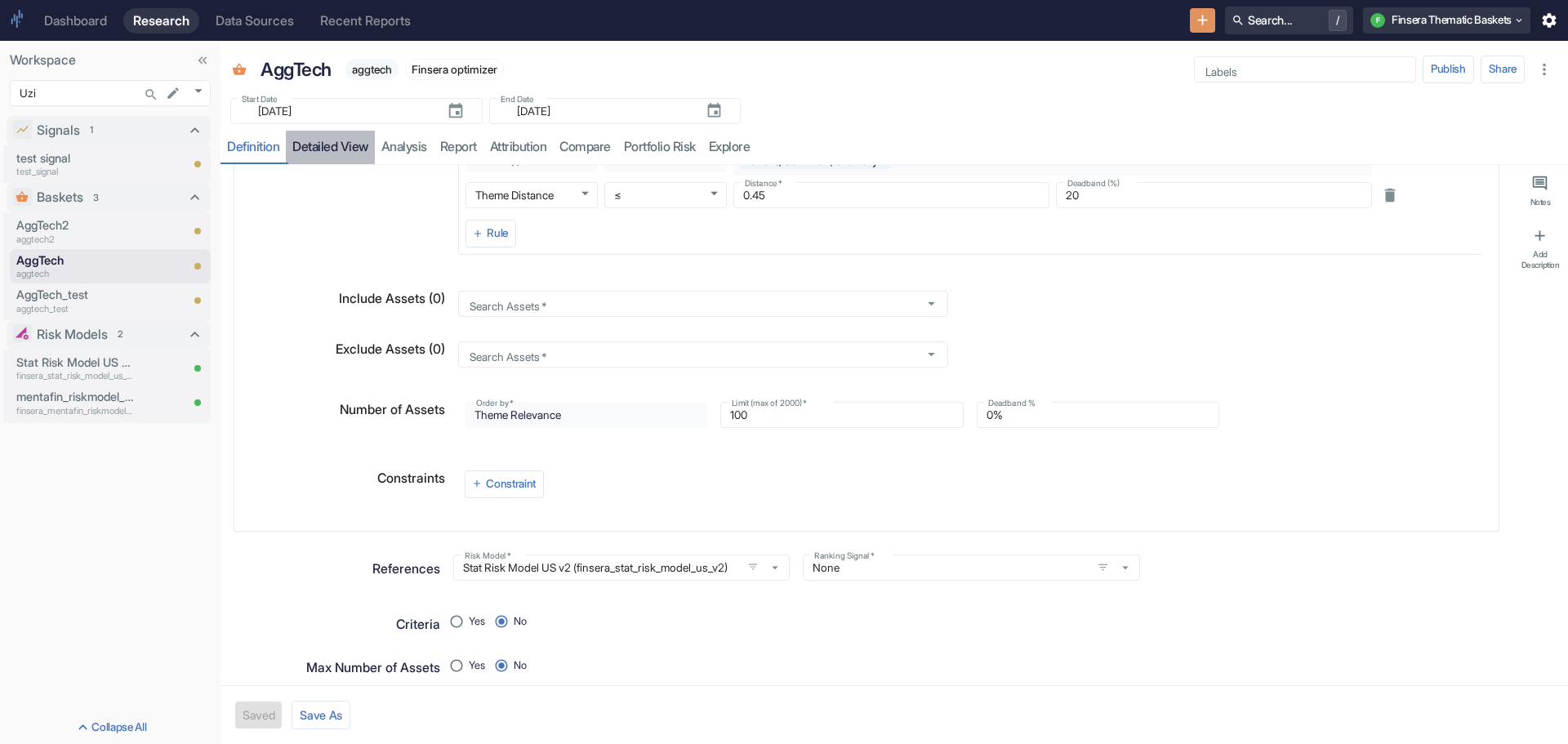
click at [328, 146] on link "detailed view" at bounding box center [330, 147] width 89 height 33
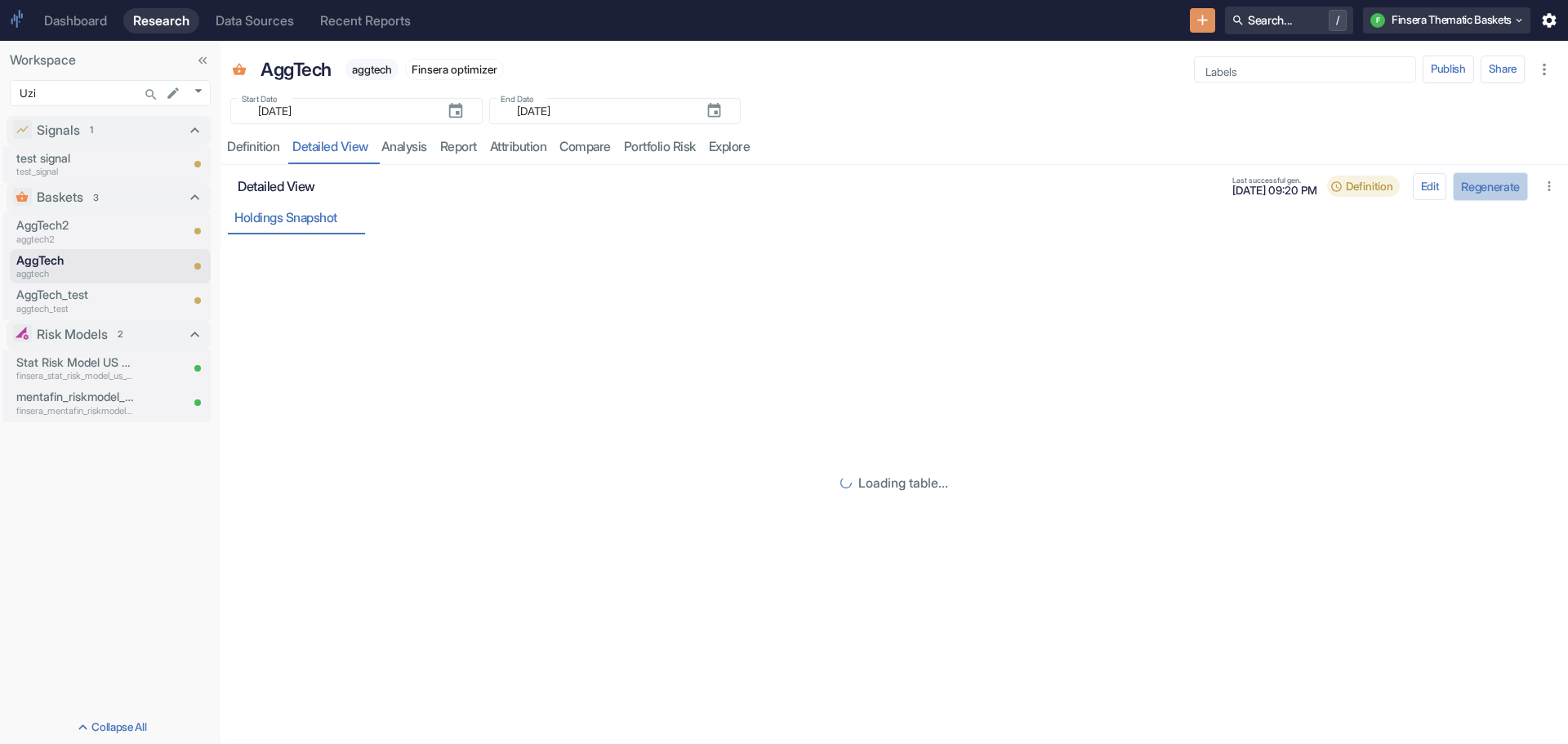
click at [1505, 184] on button "Regenerate" at bounding box center [1490, 187] width 75 height 28
